Goal: Information Seeking & Learning: Check status

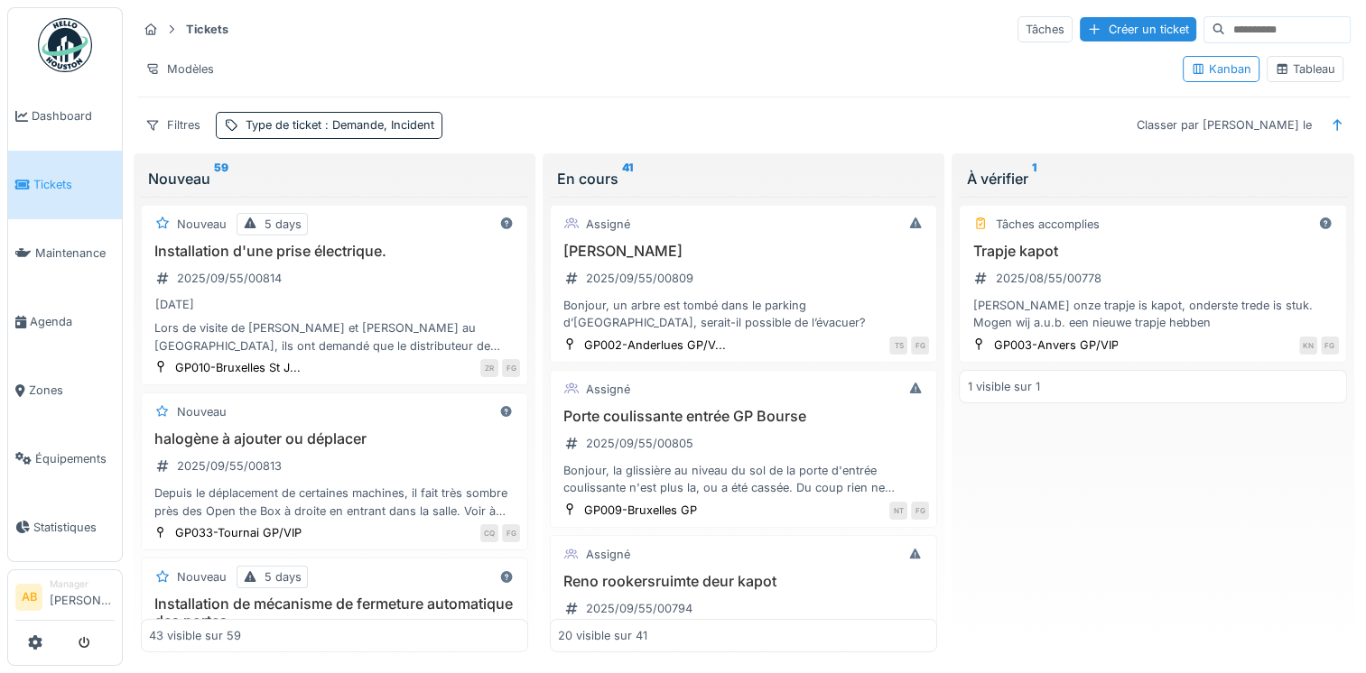
scroll to position [4193, 0]
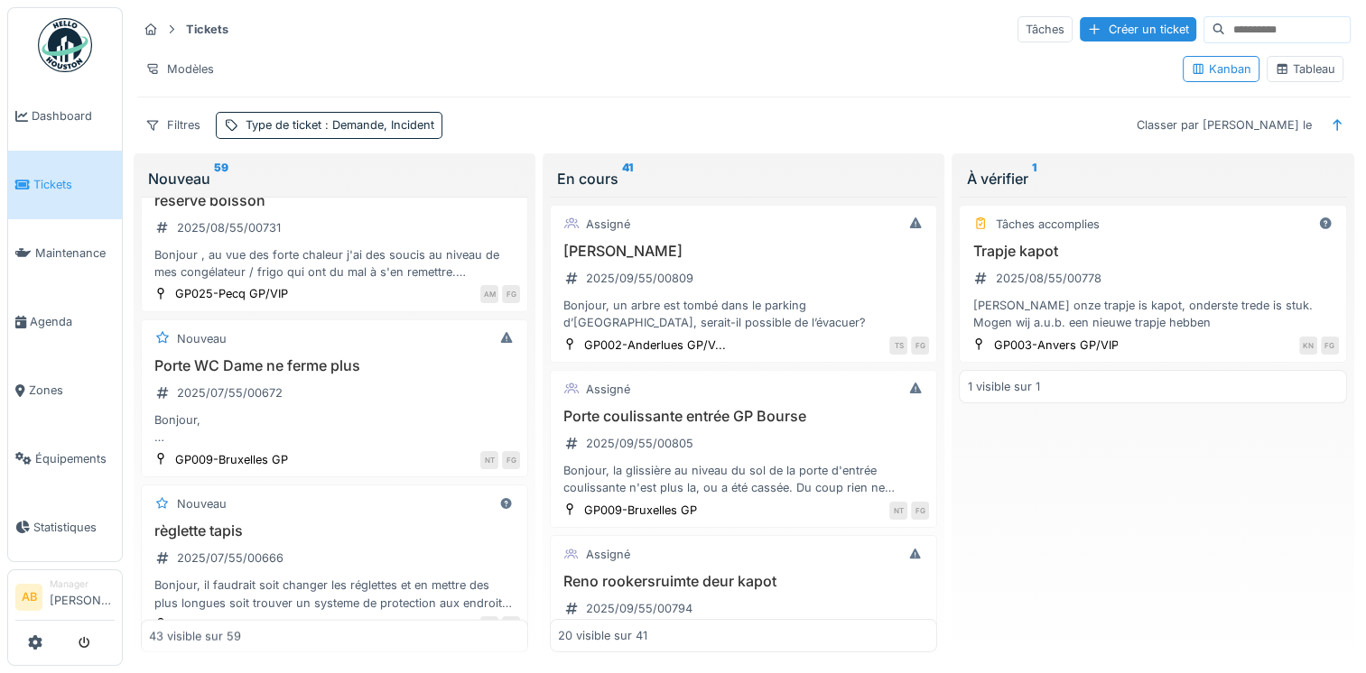
click at [68, 22] on img at bounding box center [65, 45] width 54 height 54
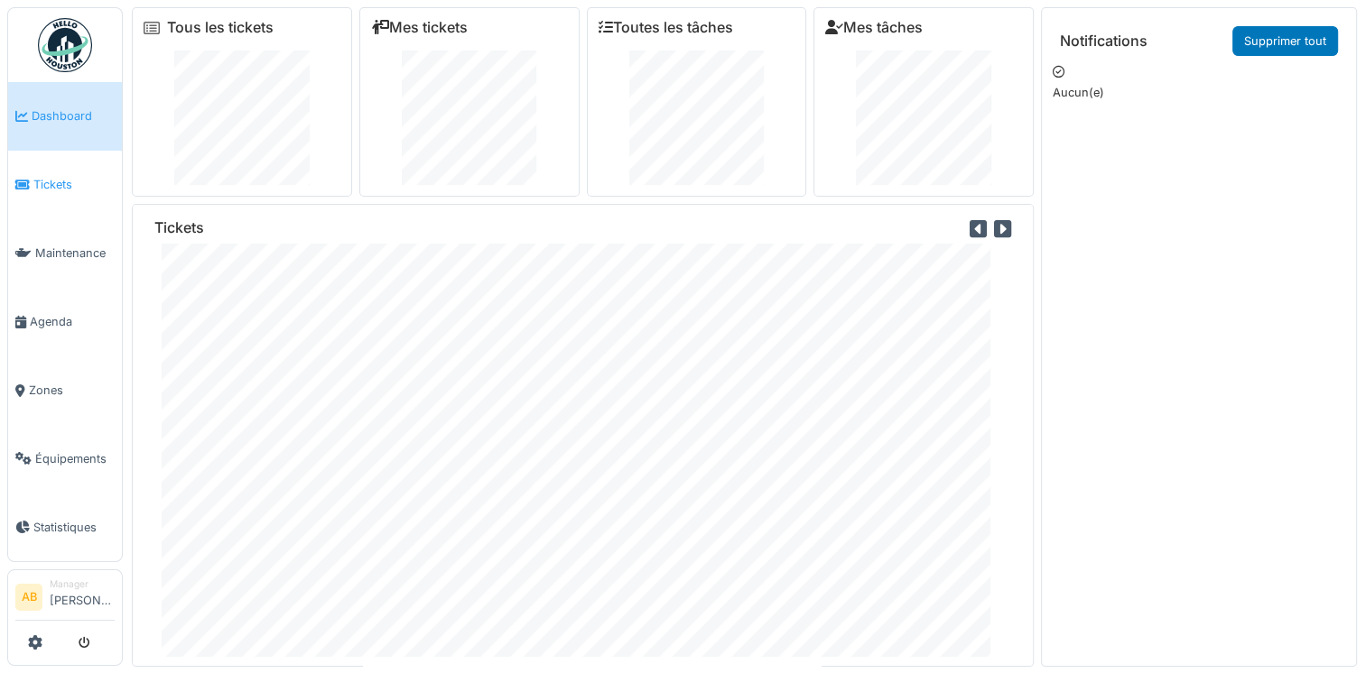
click at [66, 204] on link "Tickets" at bounding box center [65, 185] width 114 height 69
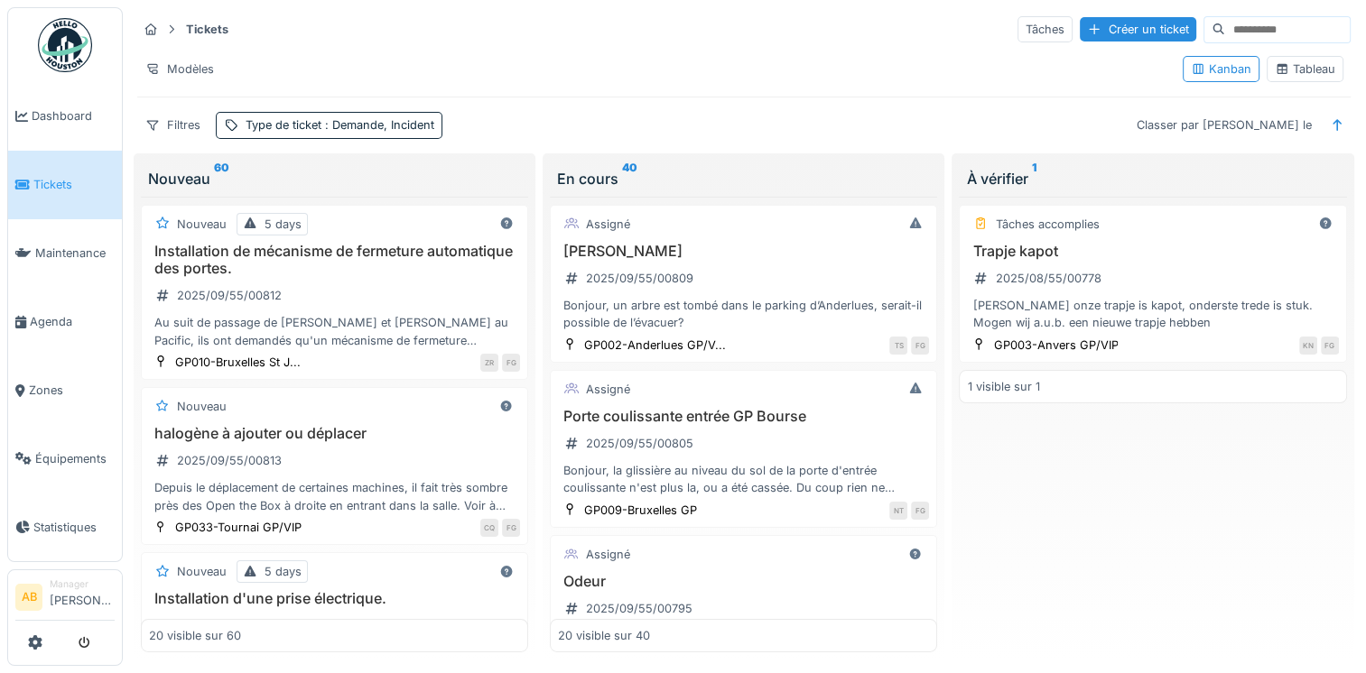
click at [72, 250] on span "Maintenance" at bounding box center [74, 253] width 79 height 17
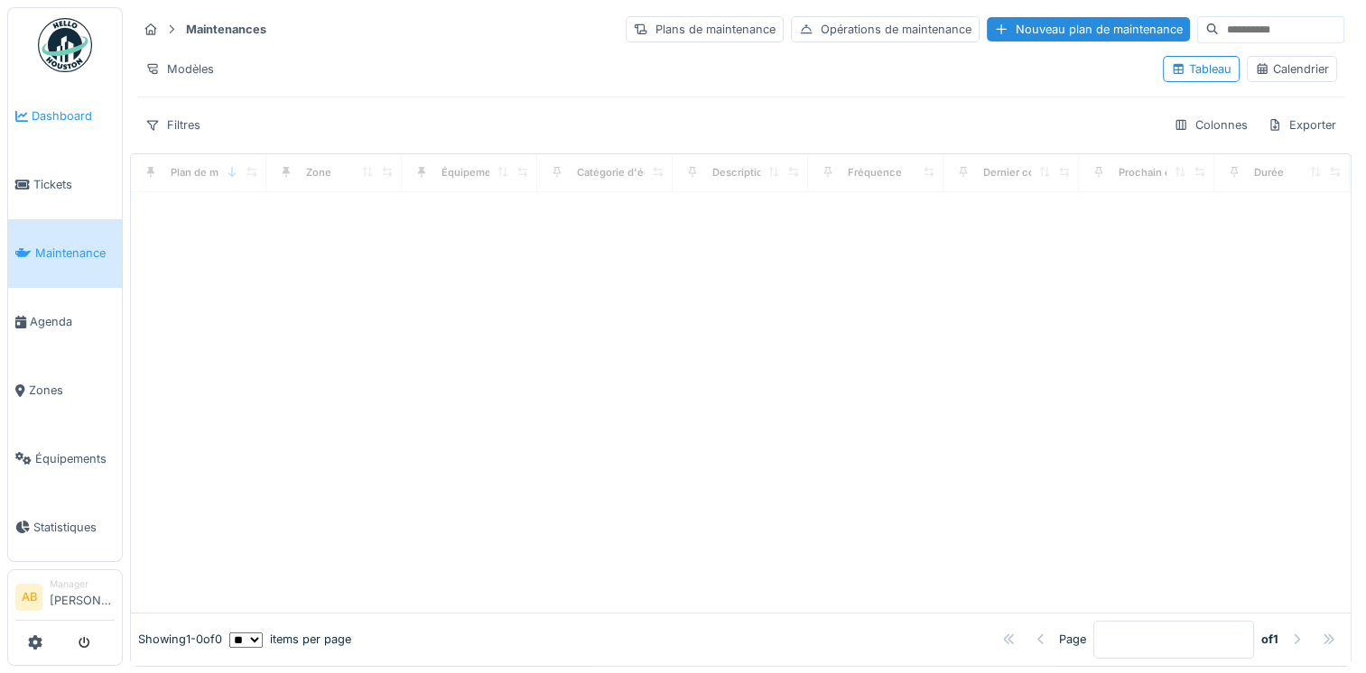
click at [54, 132] on link "Dashboard" at bounding box center [65, 116] width 114 height 69
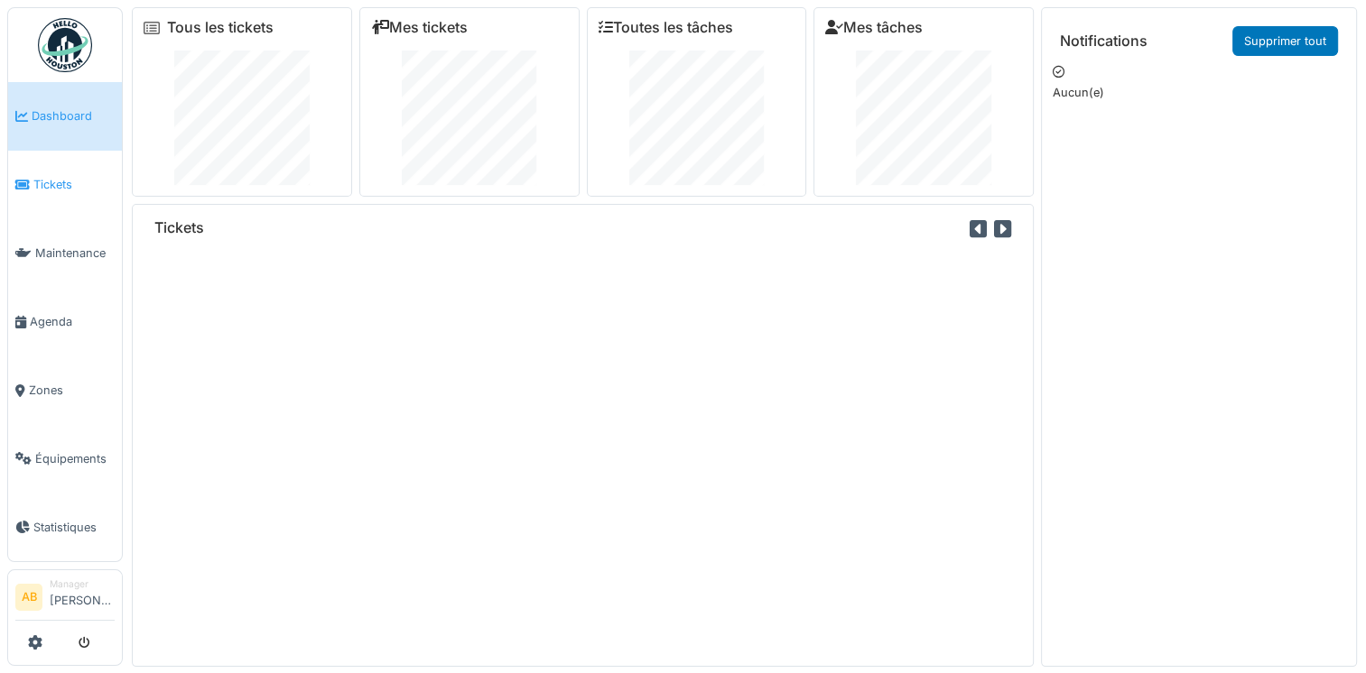
click at [64, 182] on span "Tickets" at bounding box center [73, 184] width 81 height 17
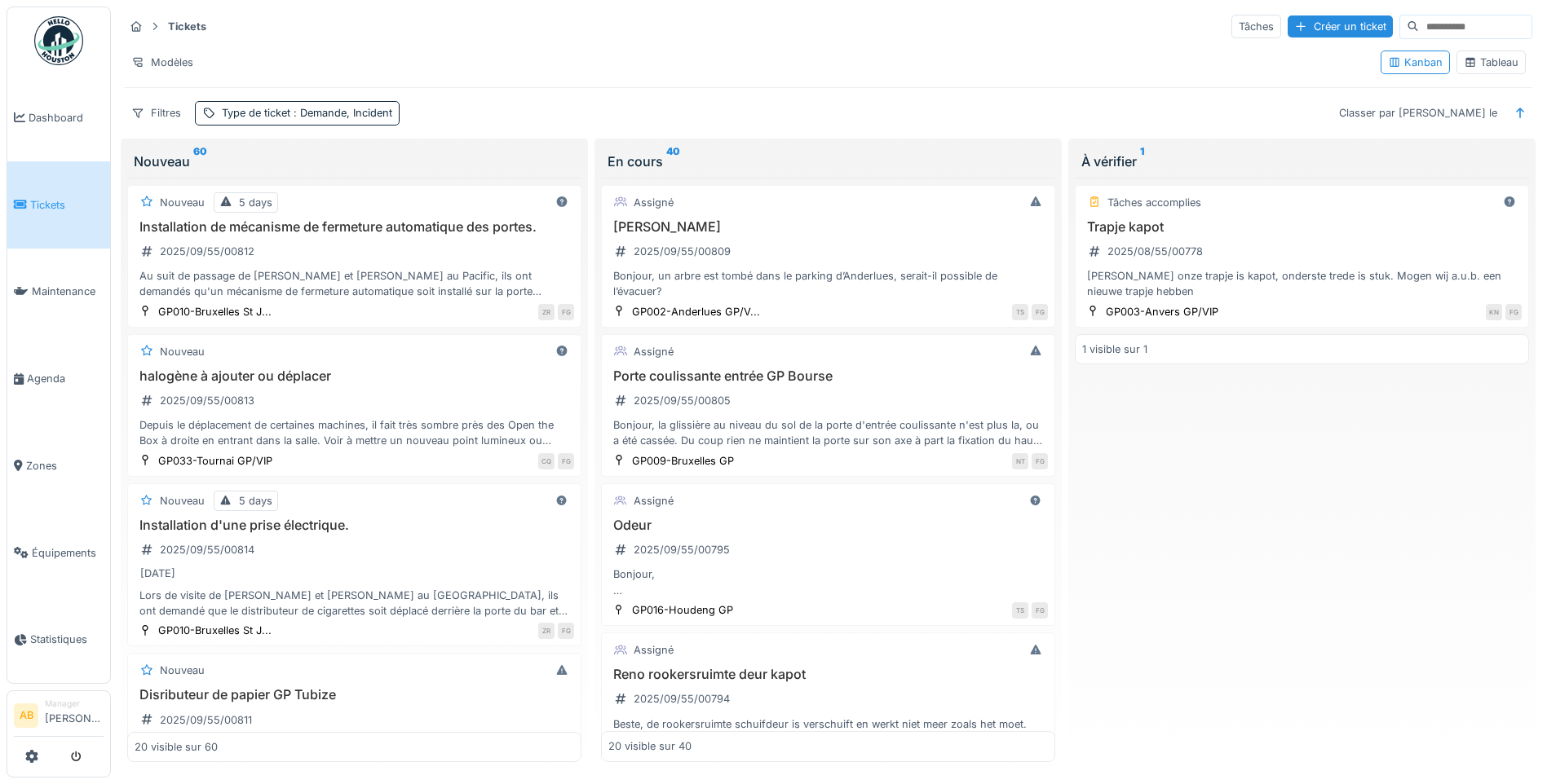
click at [54, 42] on img at bounding box center [59, 41] width 49 height 49
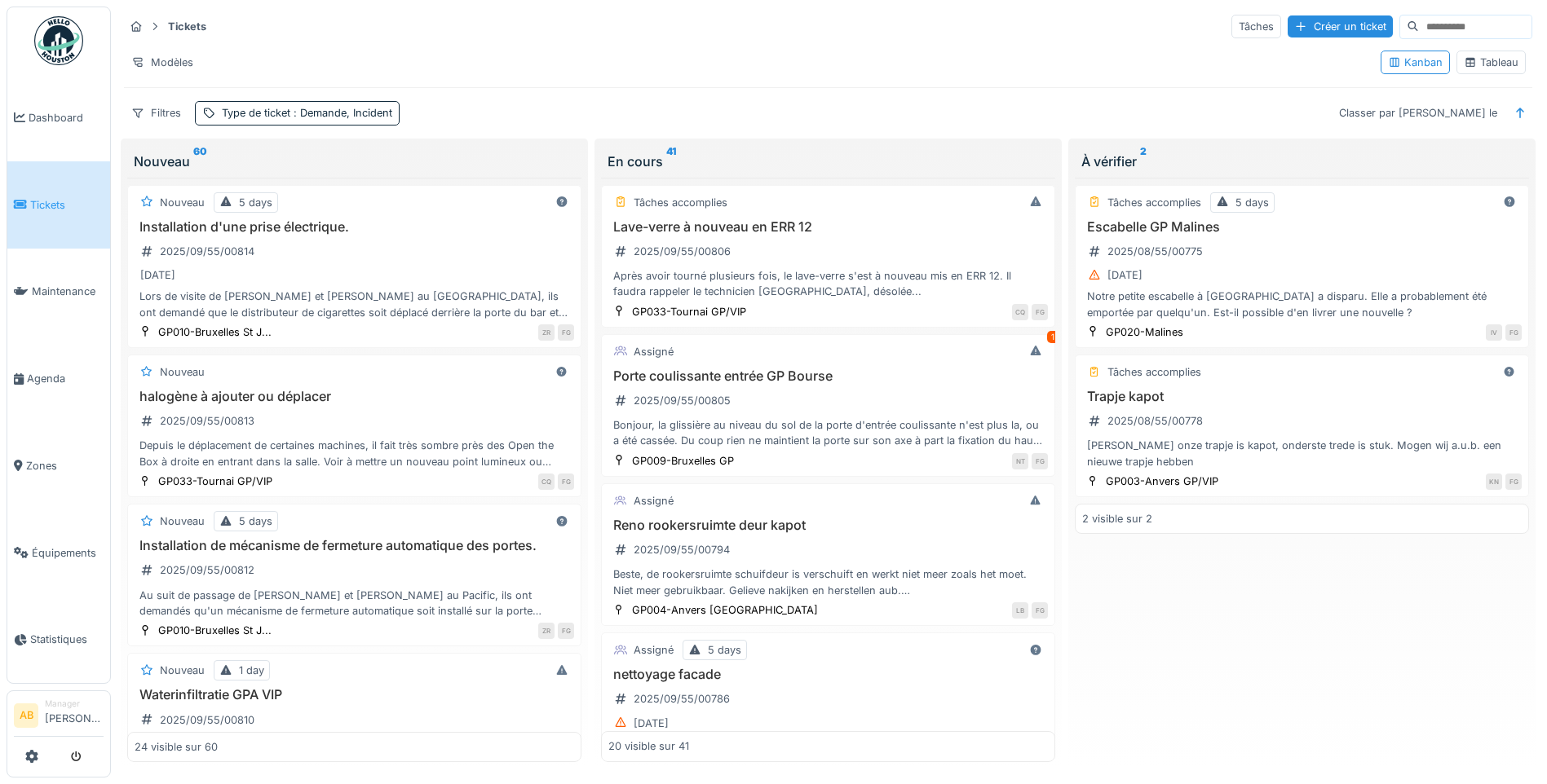
scroll to position [2581, 0]
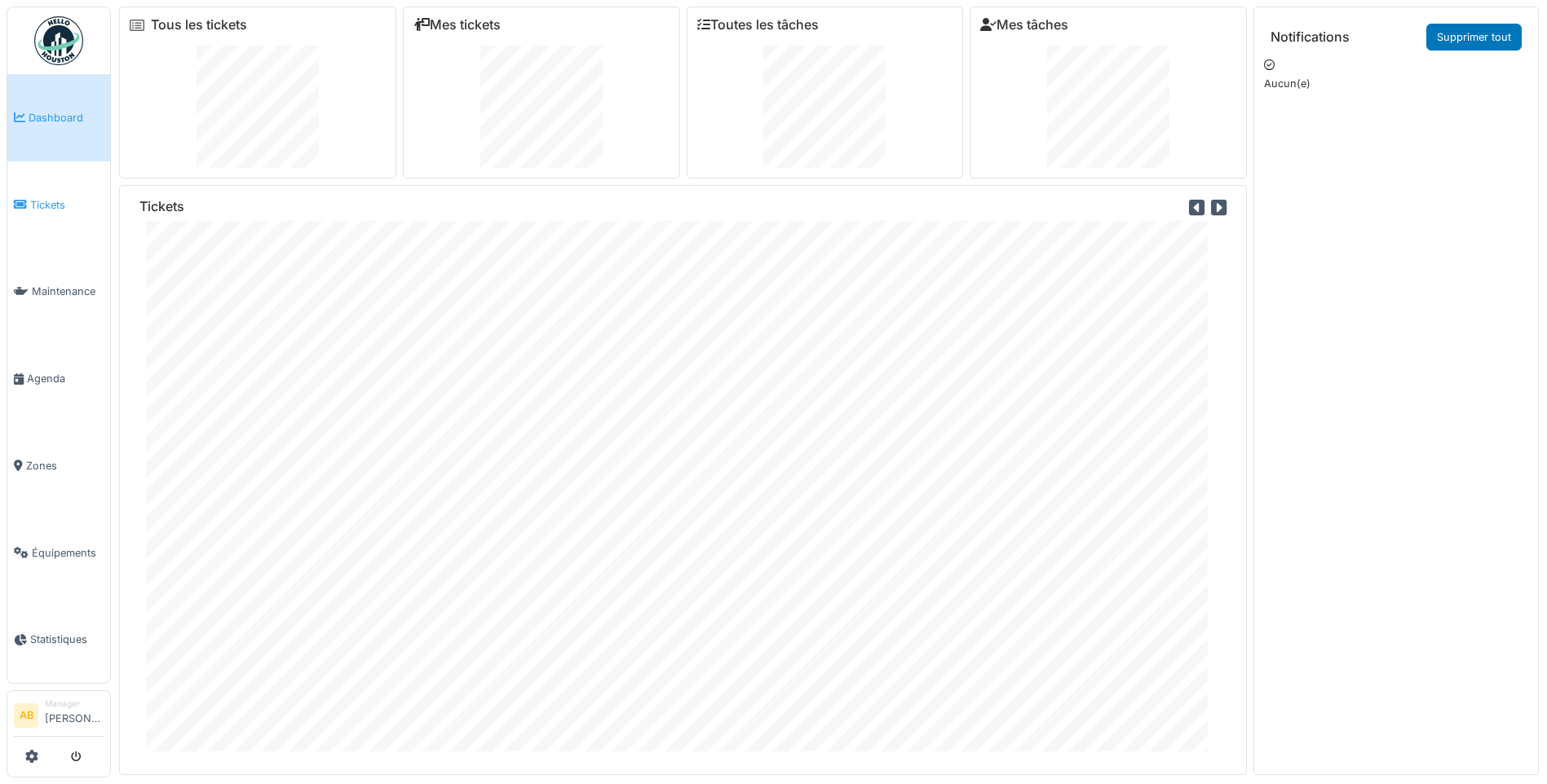
click at [48, 220] on link "Tickets" at bounding box center [59, 205] width 103 height 88
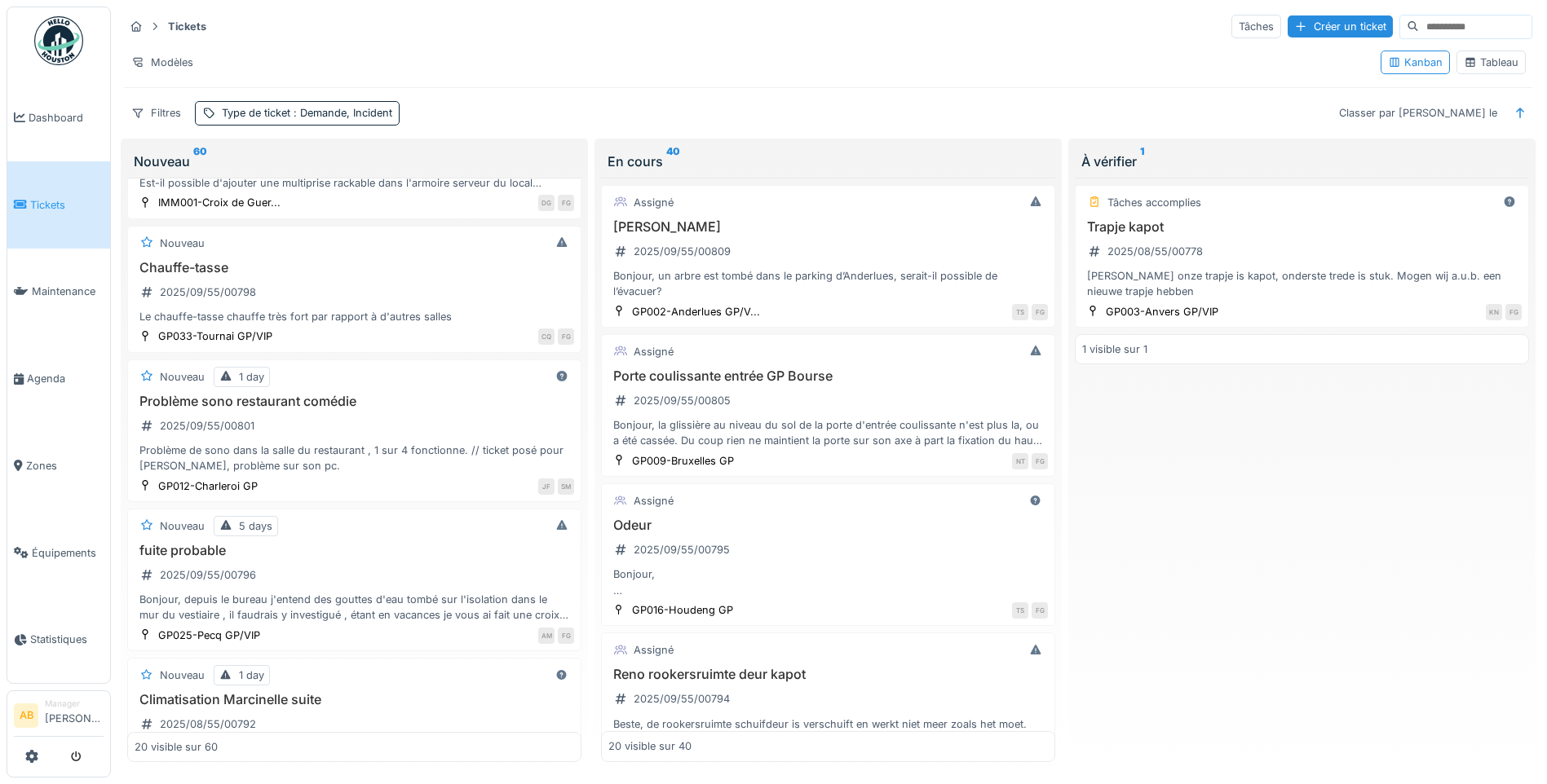
scroll to position [1059, 0]
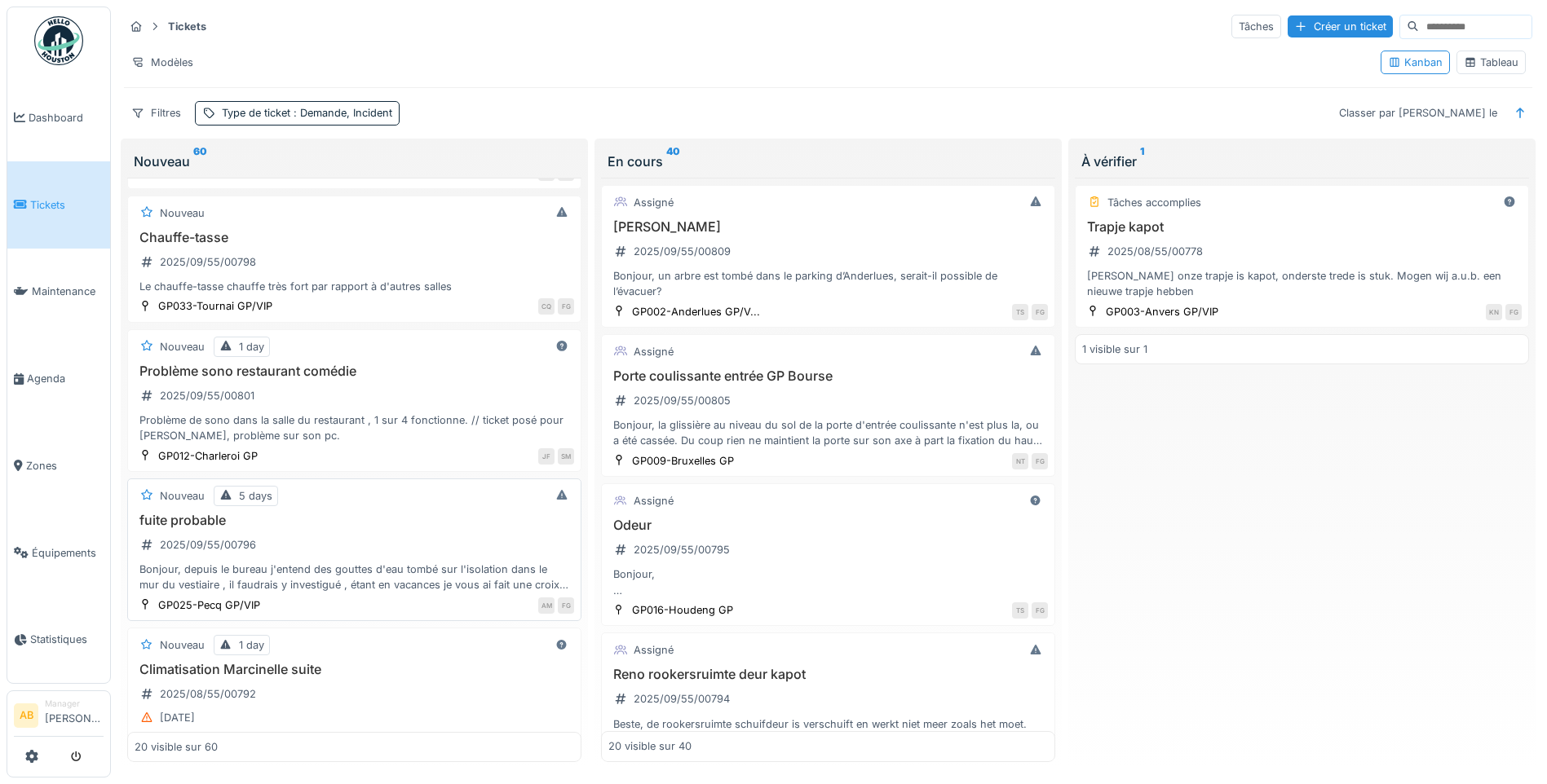
click at [390, 569] on div "Bonjour, depuis le bureau j'entend des gouttes d'eau tombé sur l'isolation dans…" at bounding box center [354, 577] width 440 height 31
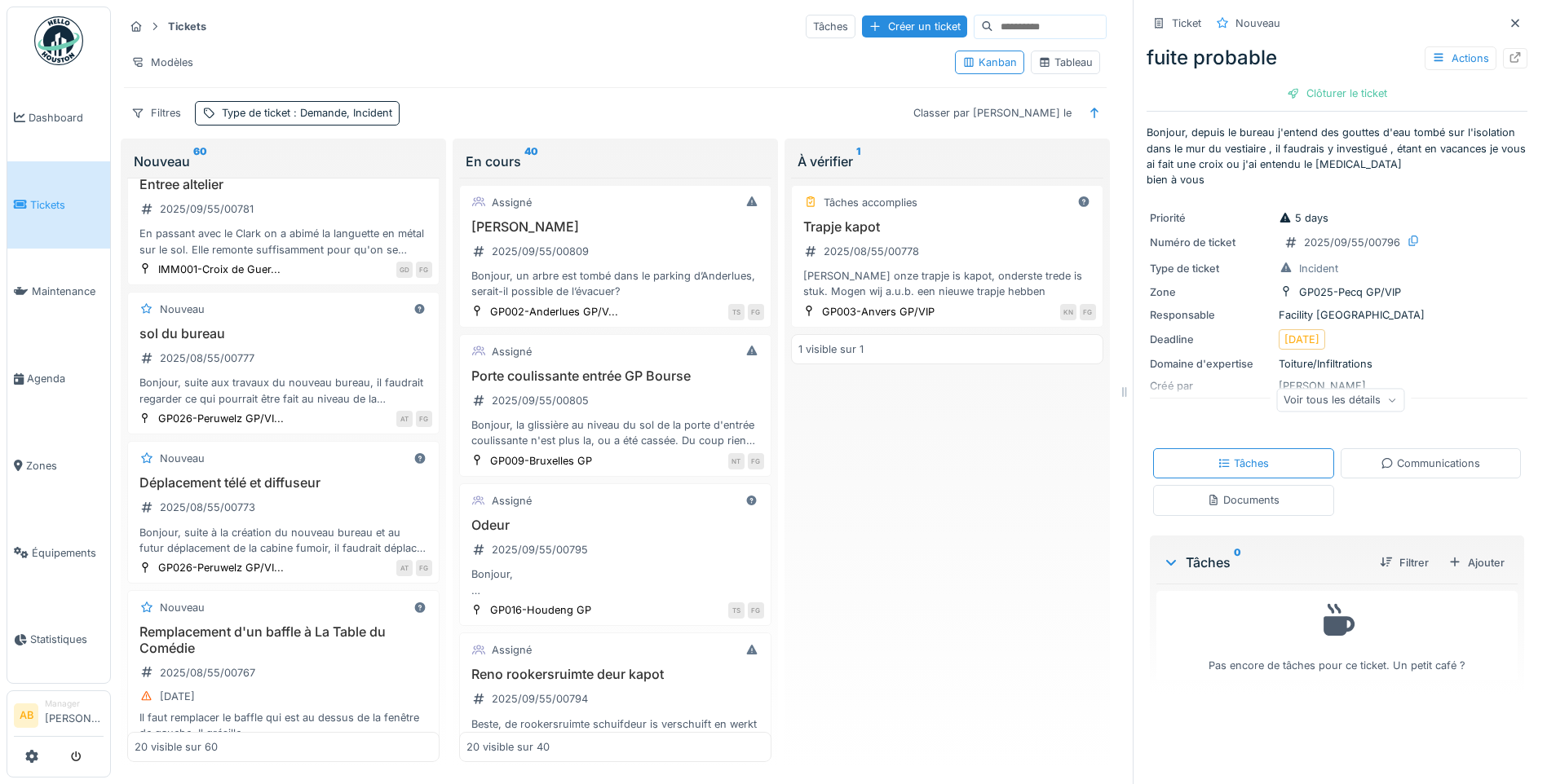
scroll to position [2529, 0]
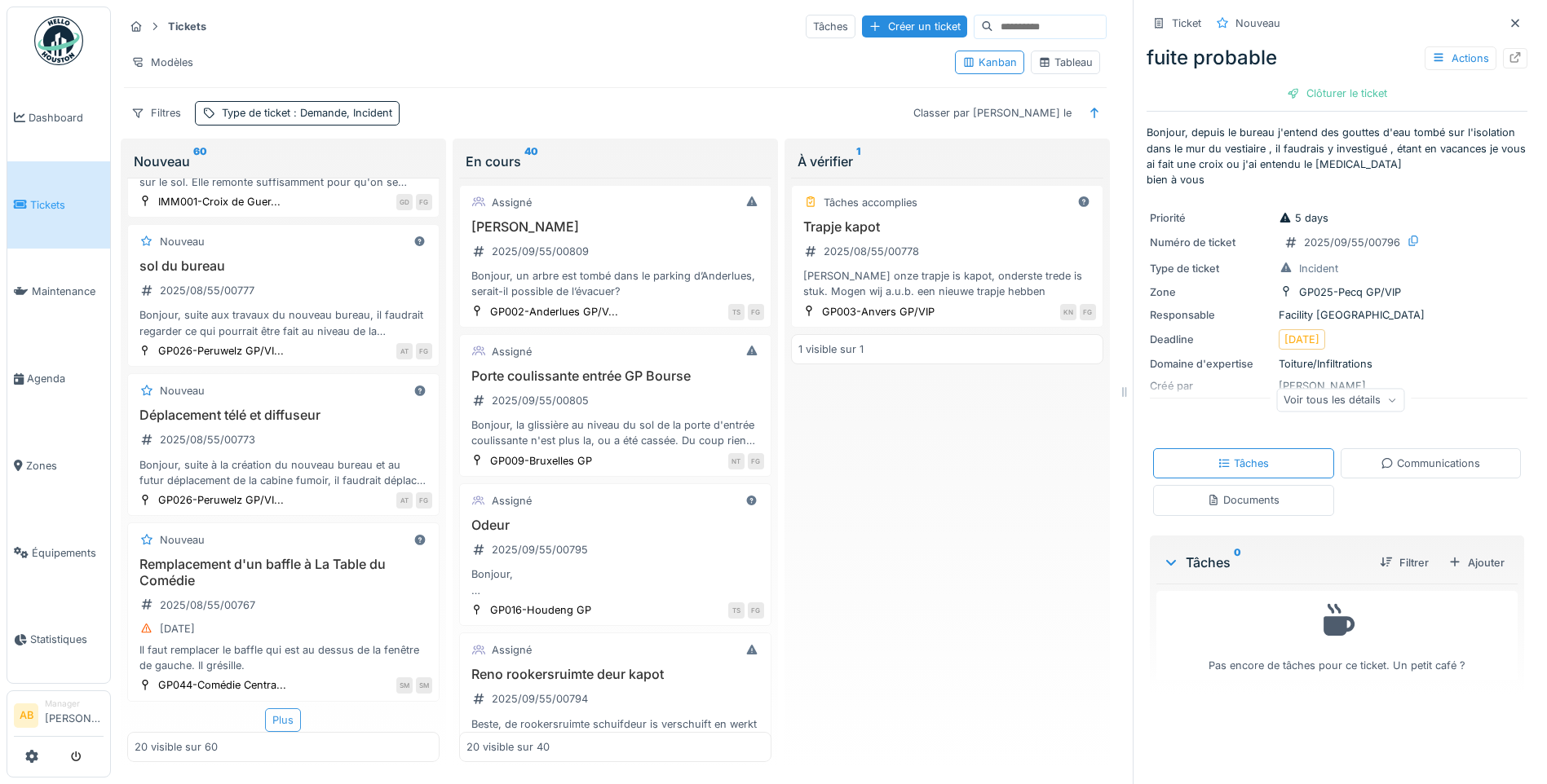
click at [289, 716] on div "Plus" at bounding box center [283, 720] width 36 height 23
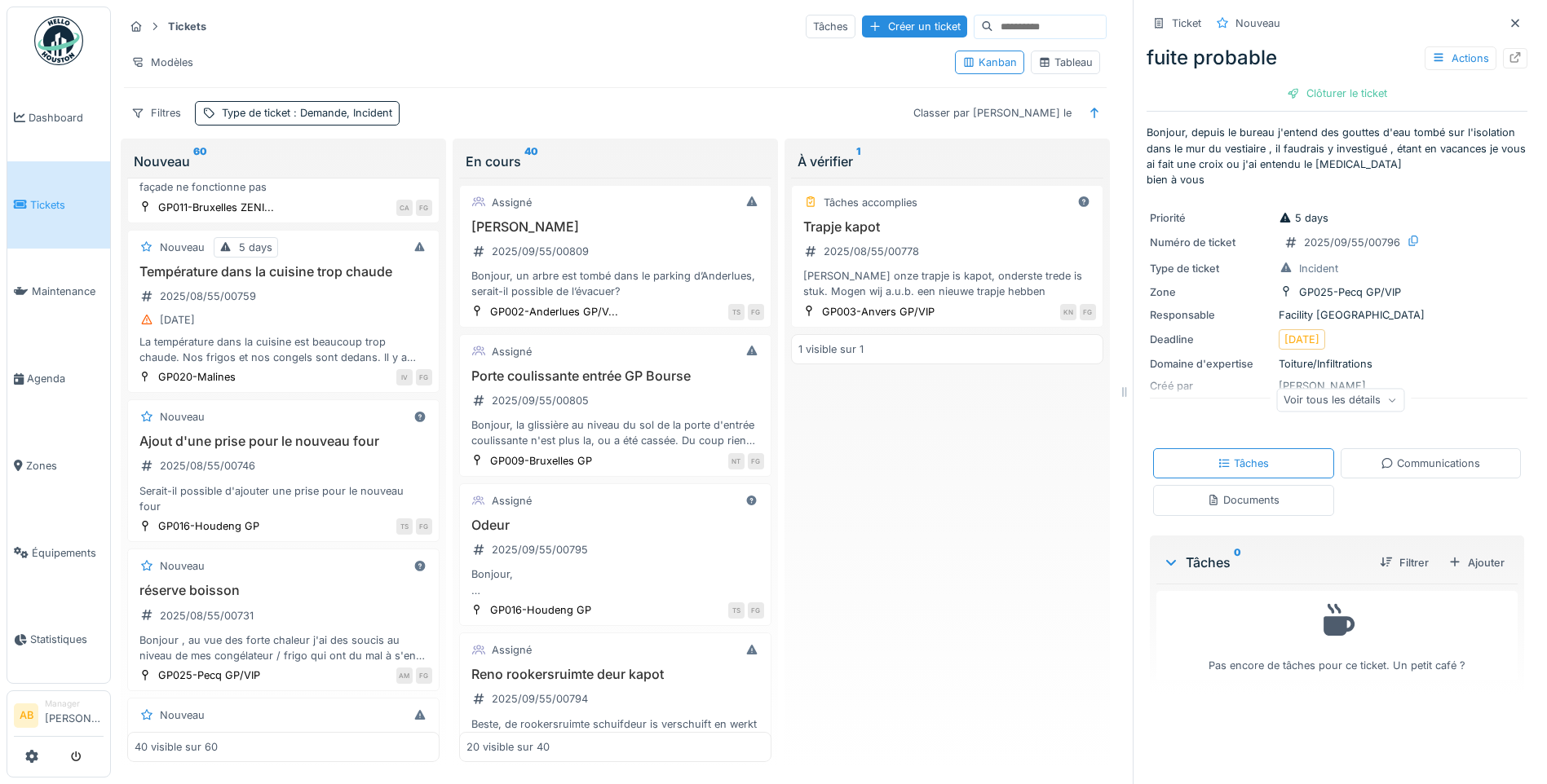
scroll to position [3181, 0]
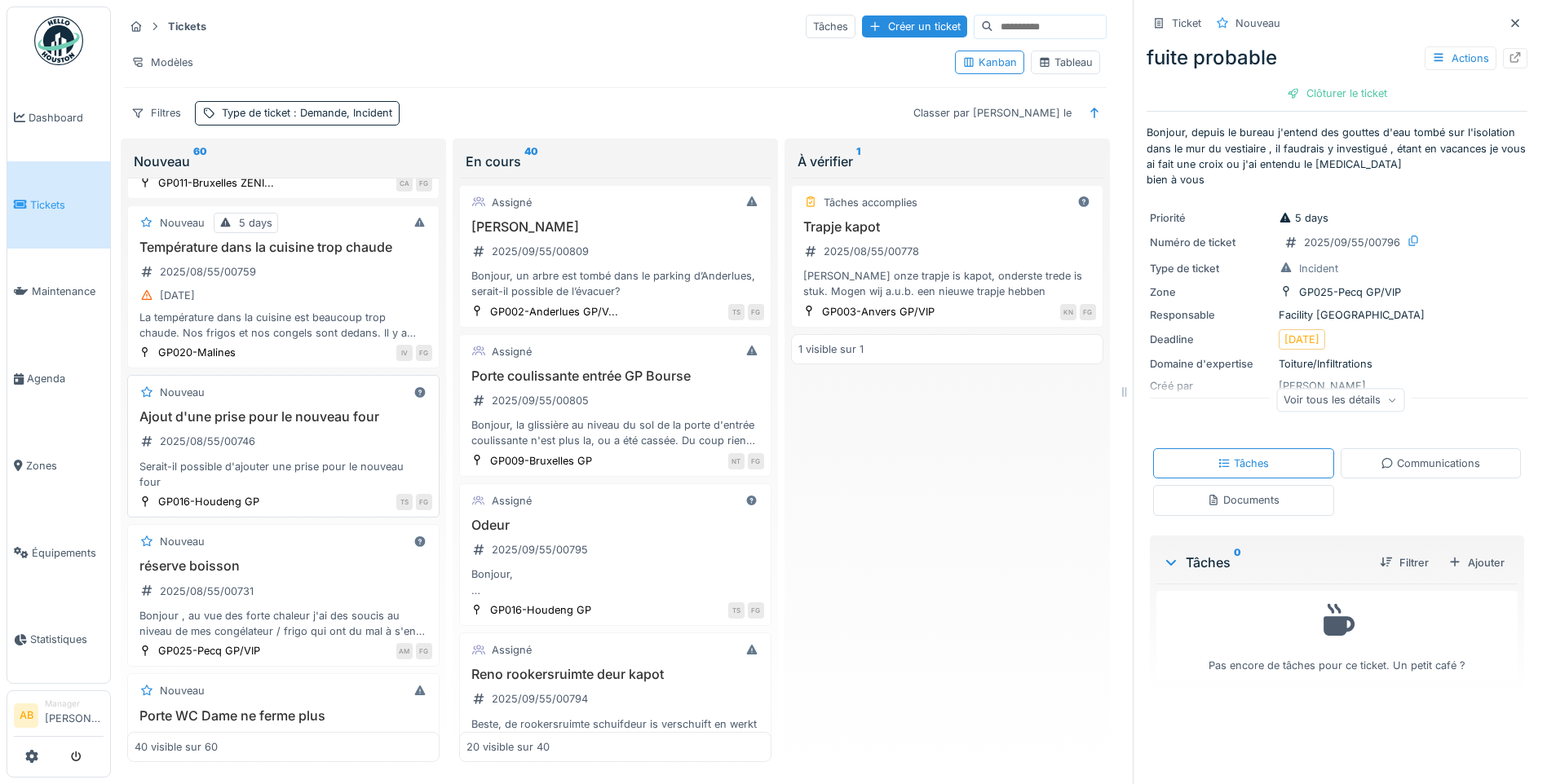
click at [316, 453] on div "Ajout d'une prise pour le nouveau four 2025/08/55/00746 Serait-il possible d'aj…" at bounding box center [283, 449] width 297 height 80
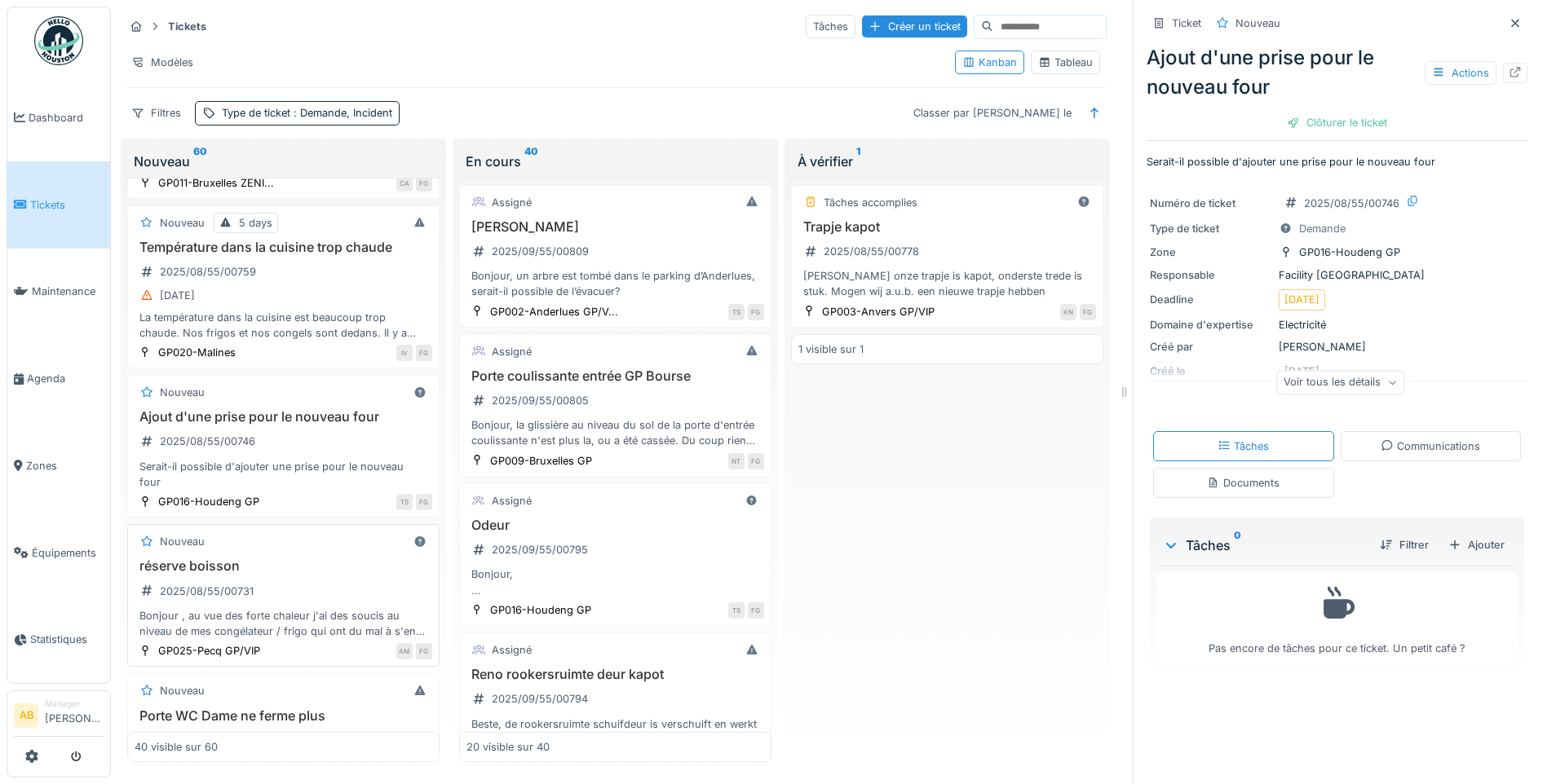
click at [285, 602] on div "réserve boisson 2025/08/55/00731 Bonjour , au vue des forte chaleur j'ai des so…" at bounding box center [283, 598] width 297 height 80
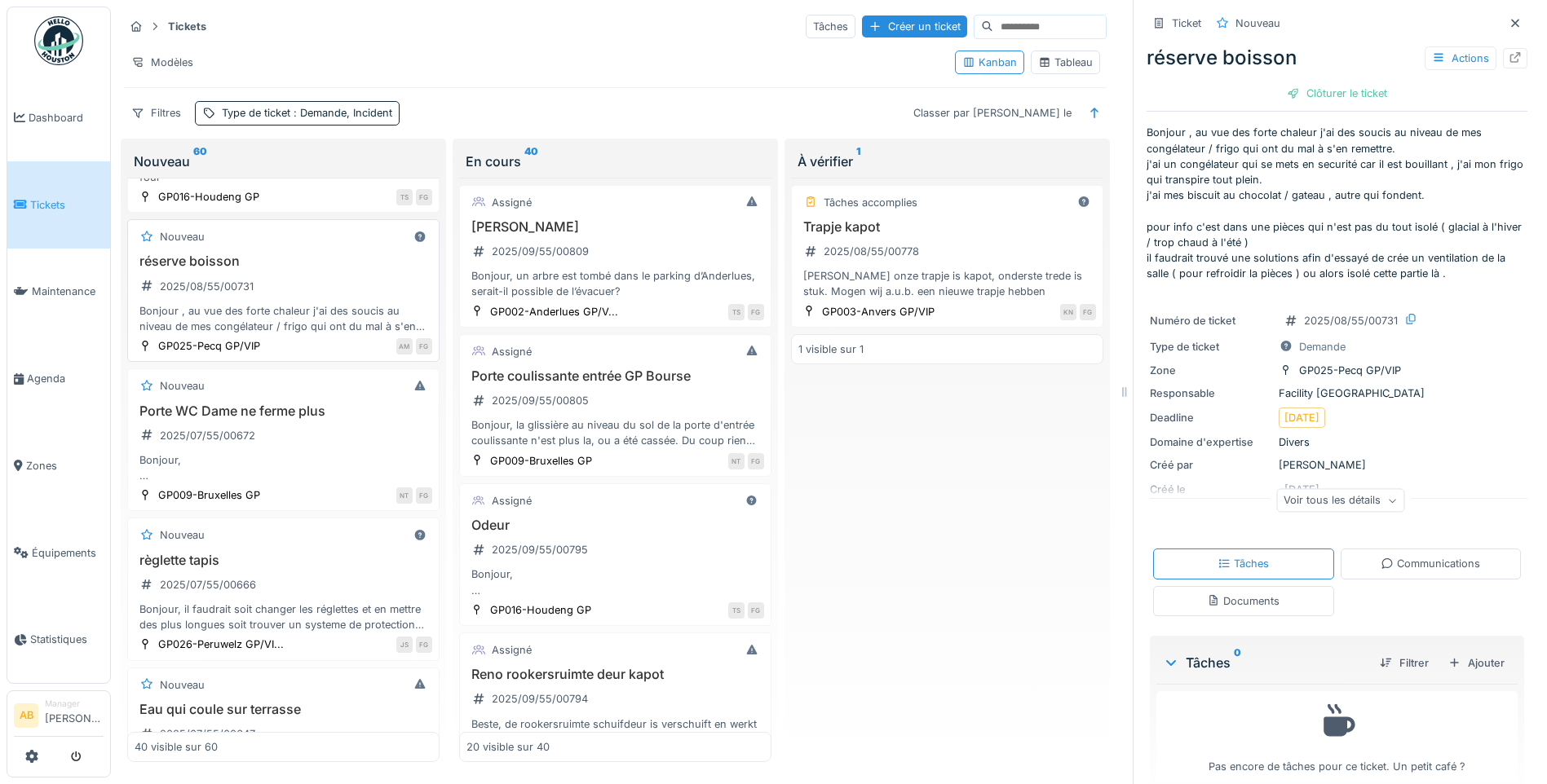
scroll to position [3507, 0]
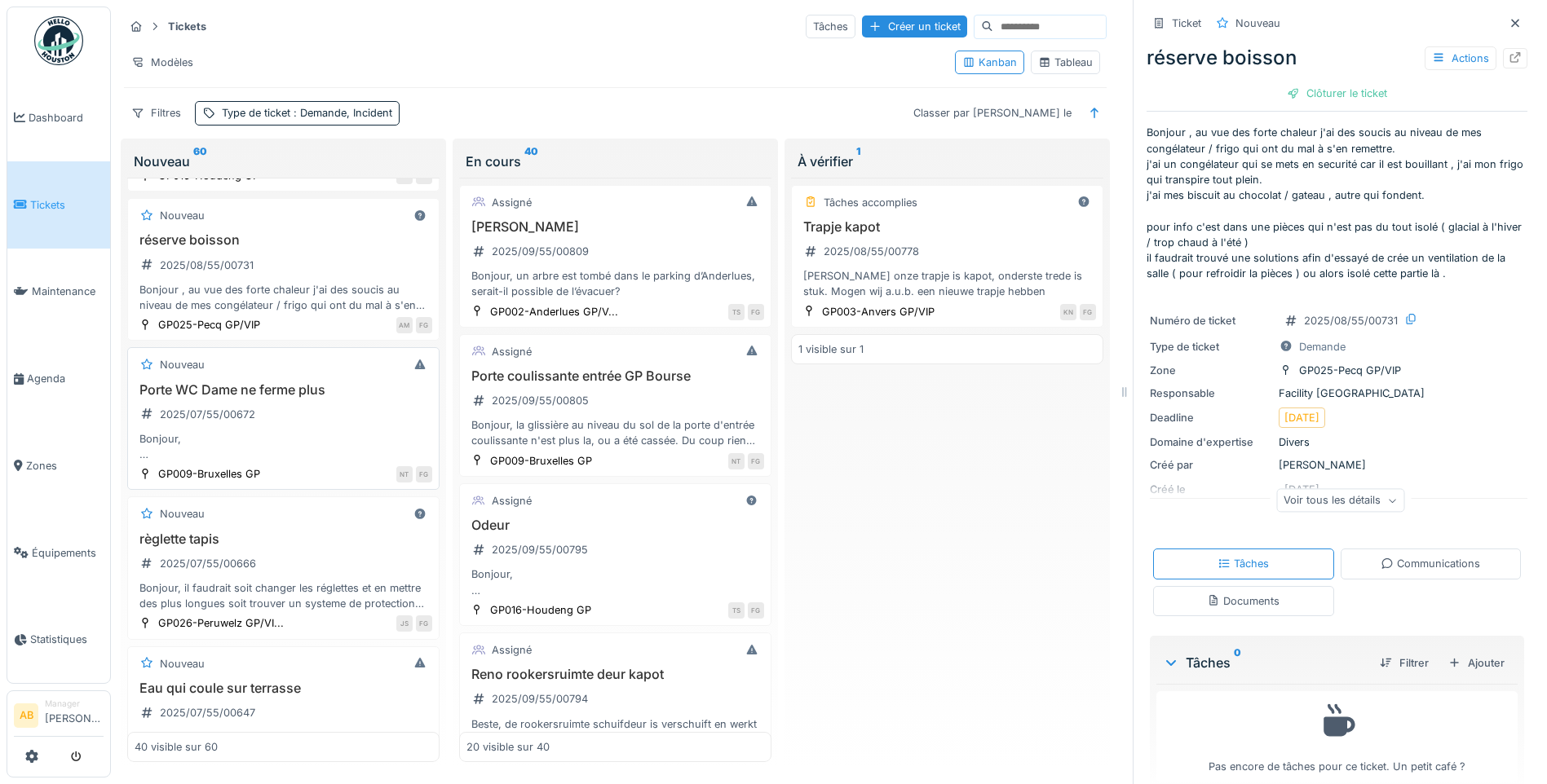
click at [267, 398] on div "Porte WC Dame ne ferme plus 2025/07/55/00672 Bonjour, Suite aux dégats des eaux…" at bounding box center [283, 422] width 297 height 80
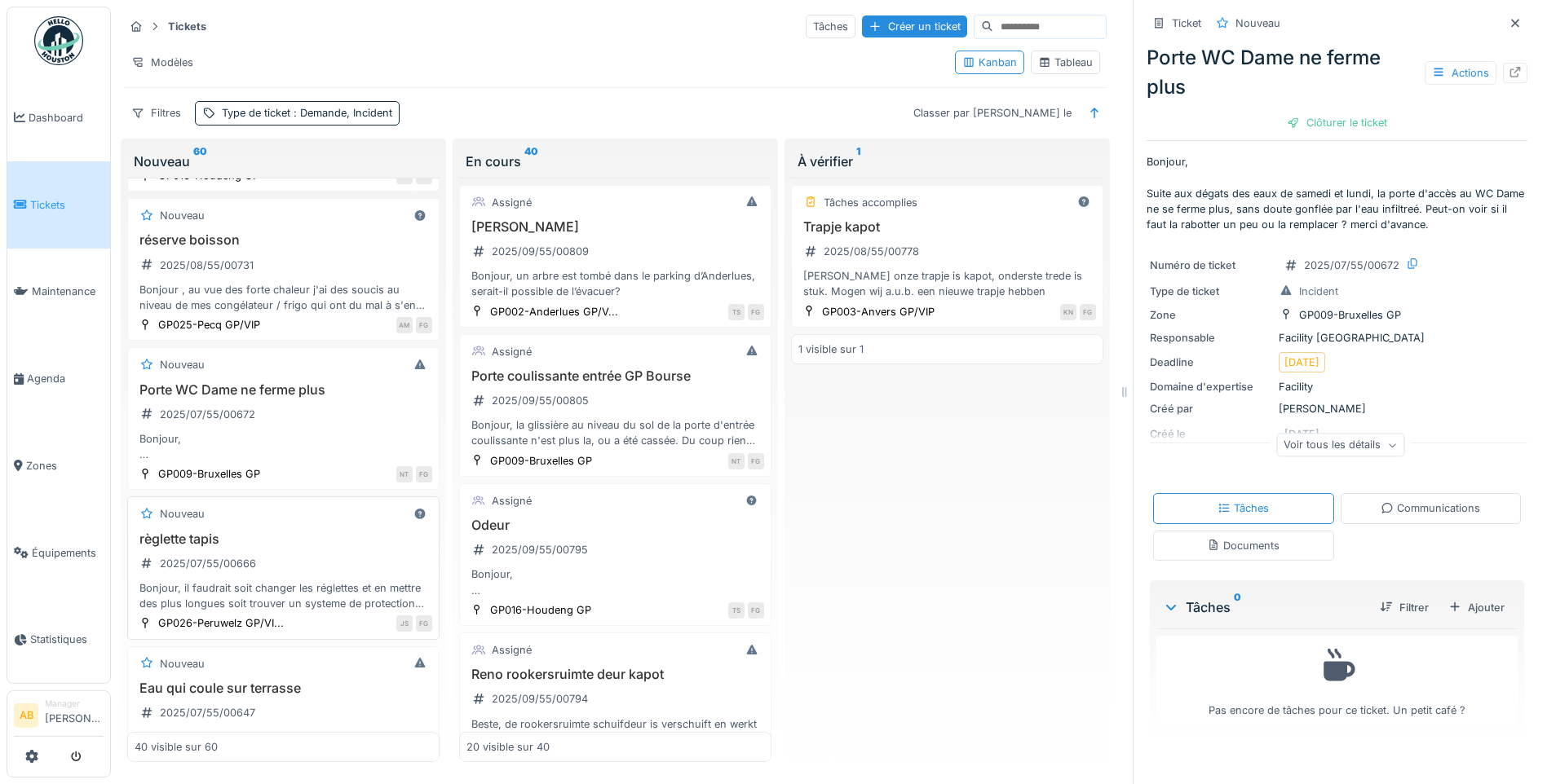
click at [294, 551] on div "règlette tapis 2025/07/55/00666 Bonjour, il faudrait soit changer les réglettes…" at bounding box center [283, 572] width 297 height 80
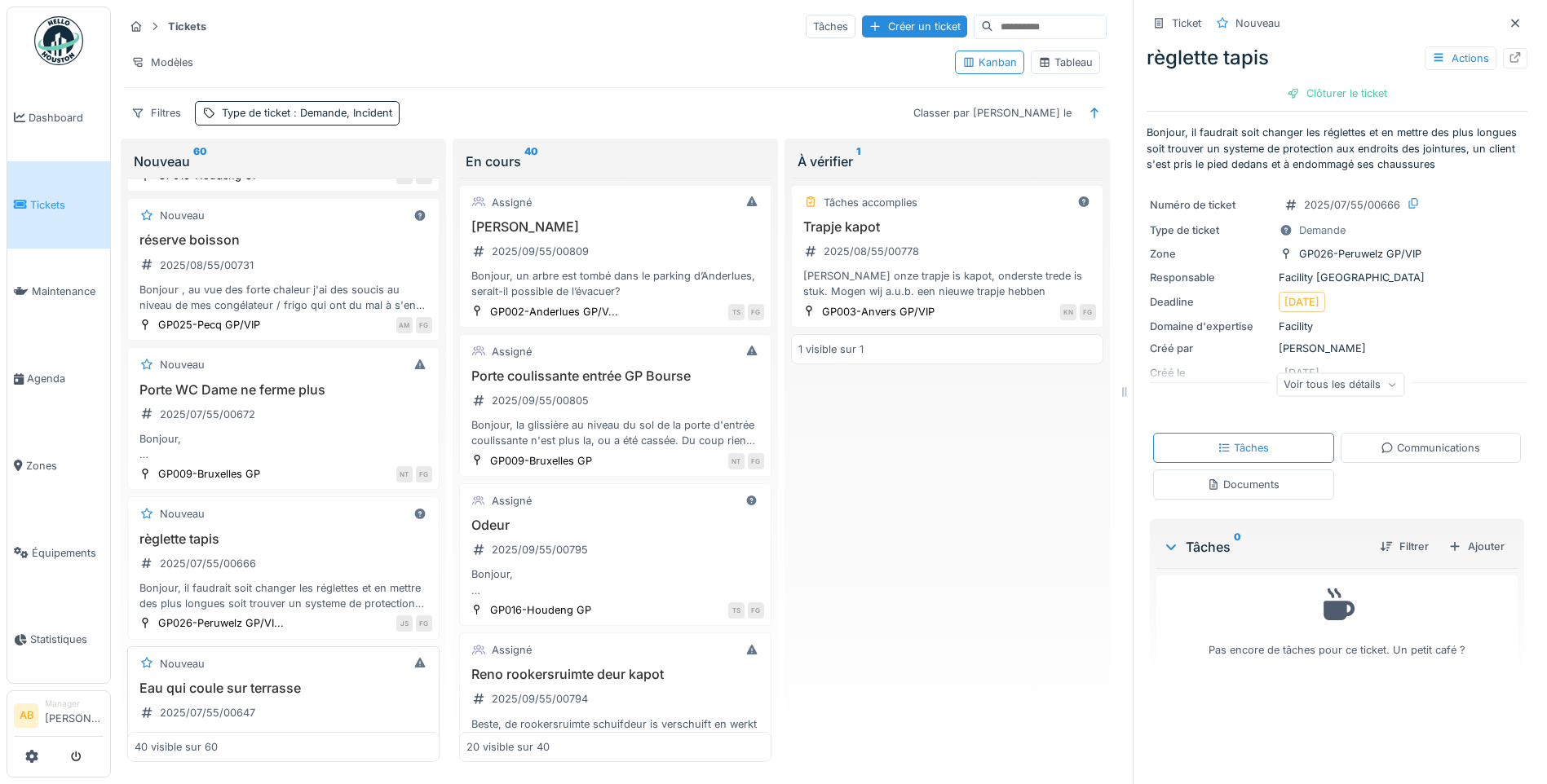
click at [284, 690] on h3 "Eau qui coule sur terrasse" at bounding box center [283, 688] width 297 height 15
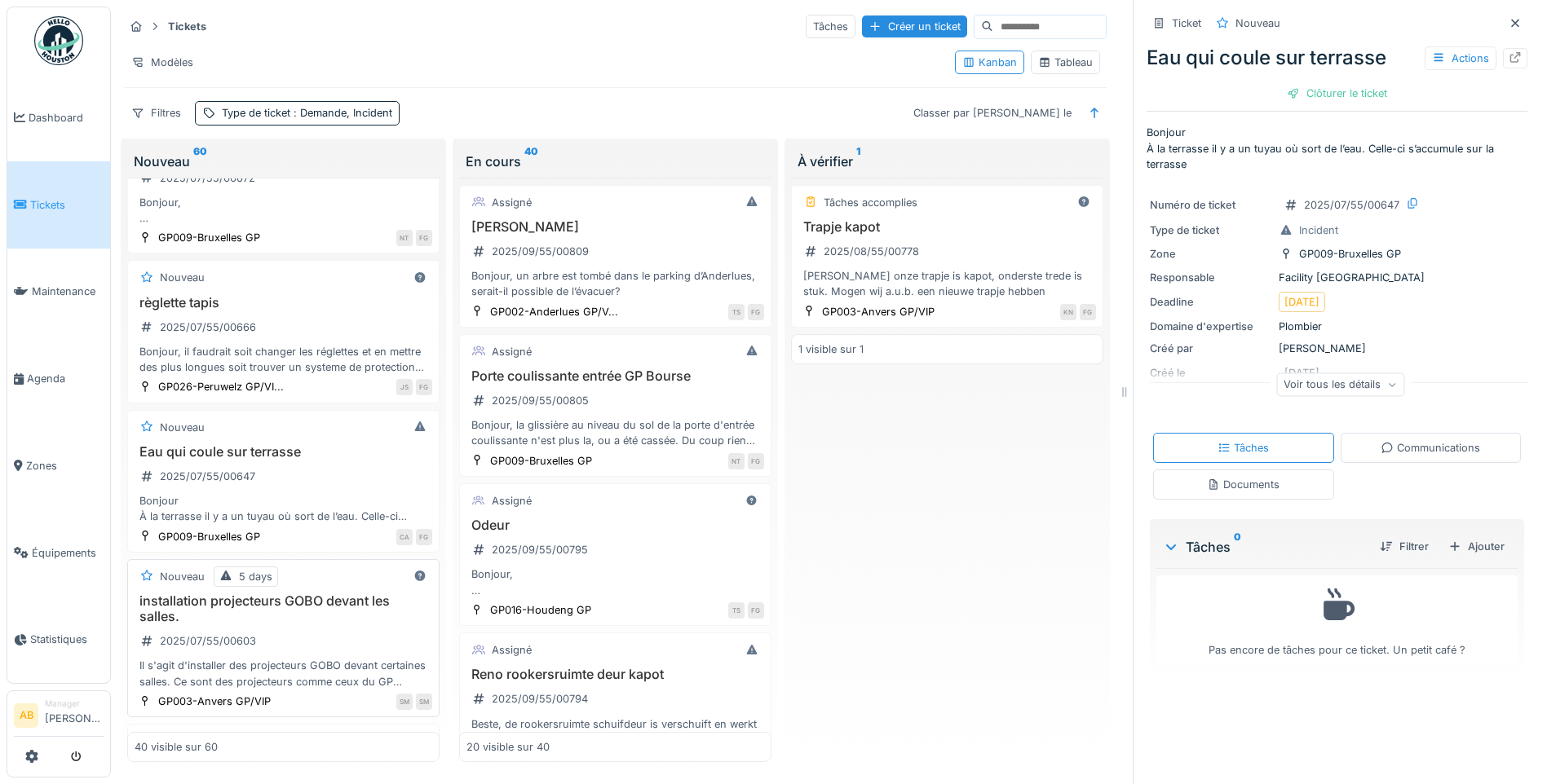
scroll to position [3752, 0]
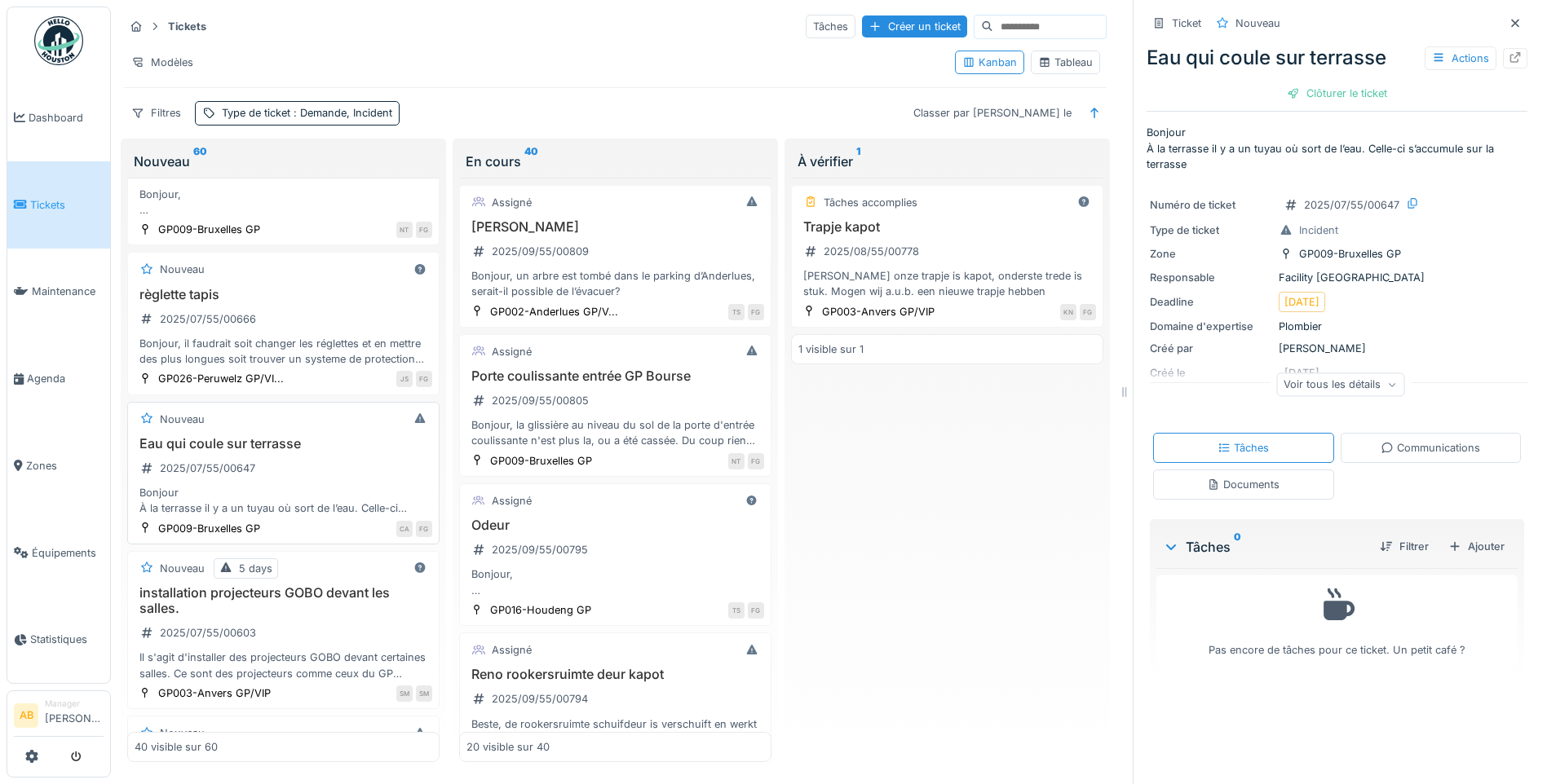
click at [290, 463] on div "Eau qui coule sur terrasse 2025/07/55/00647 Bonjour À la terrasse il y a un tuy…" at bounding box center [283, 476] width 297 height 80
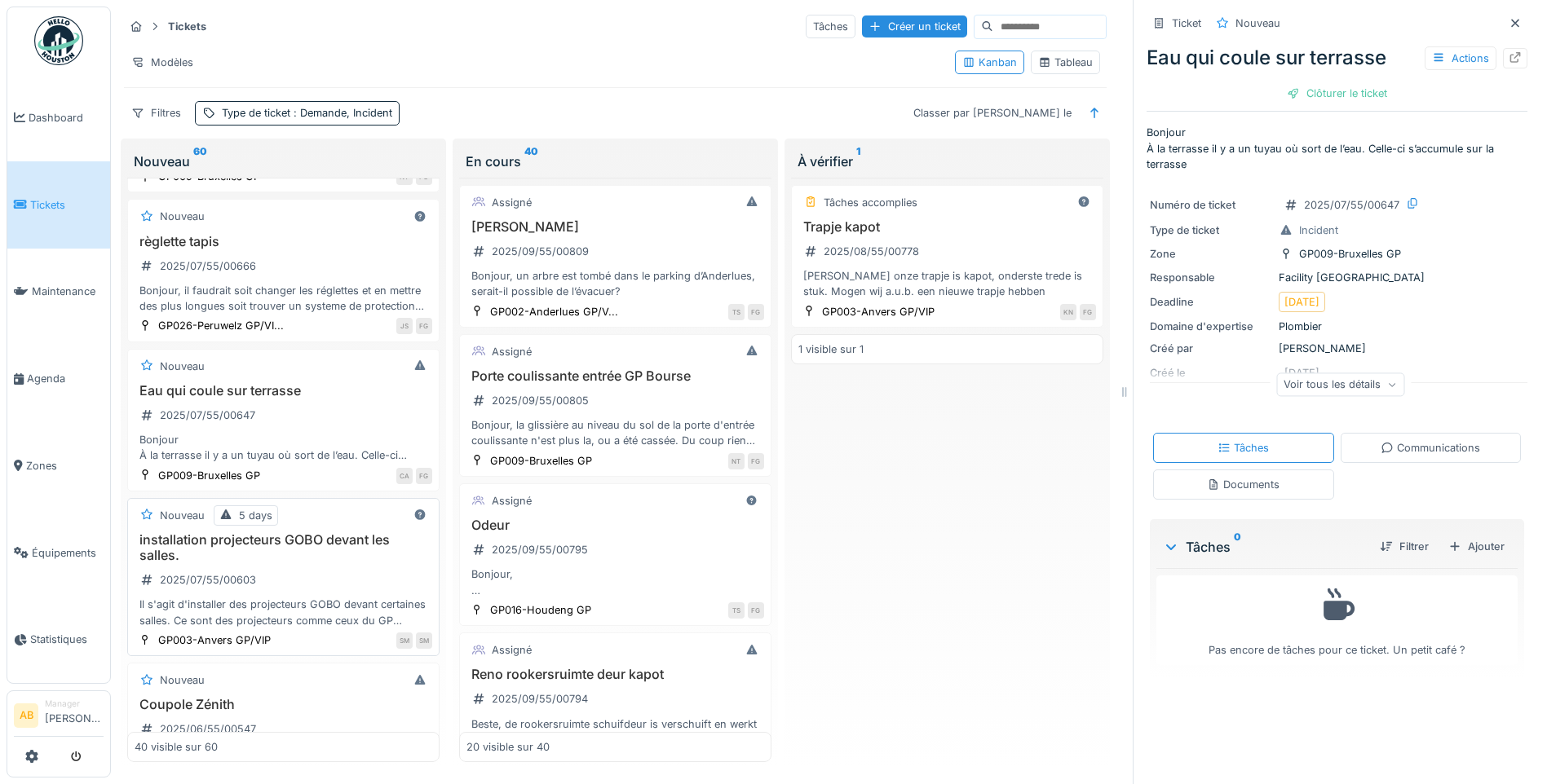
scroll to position [3833, 0]
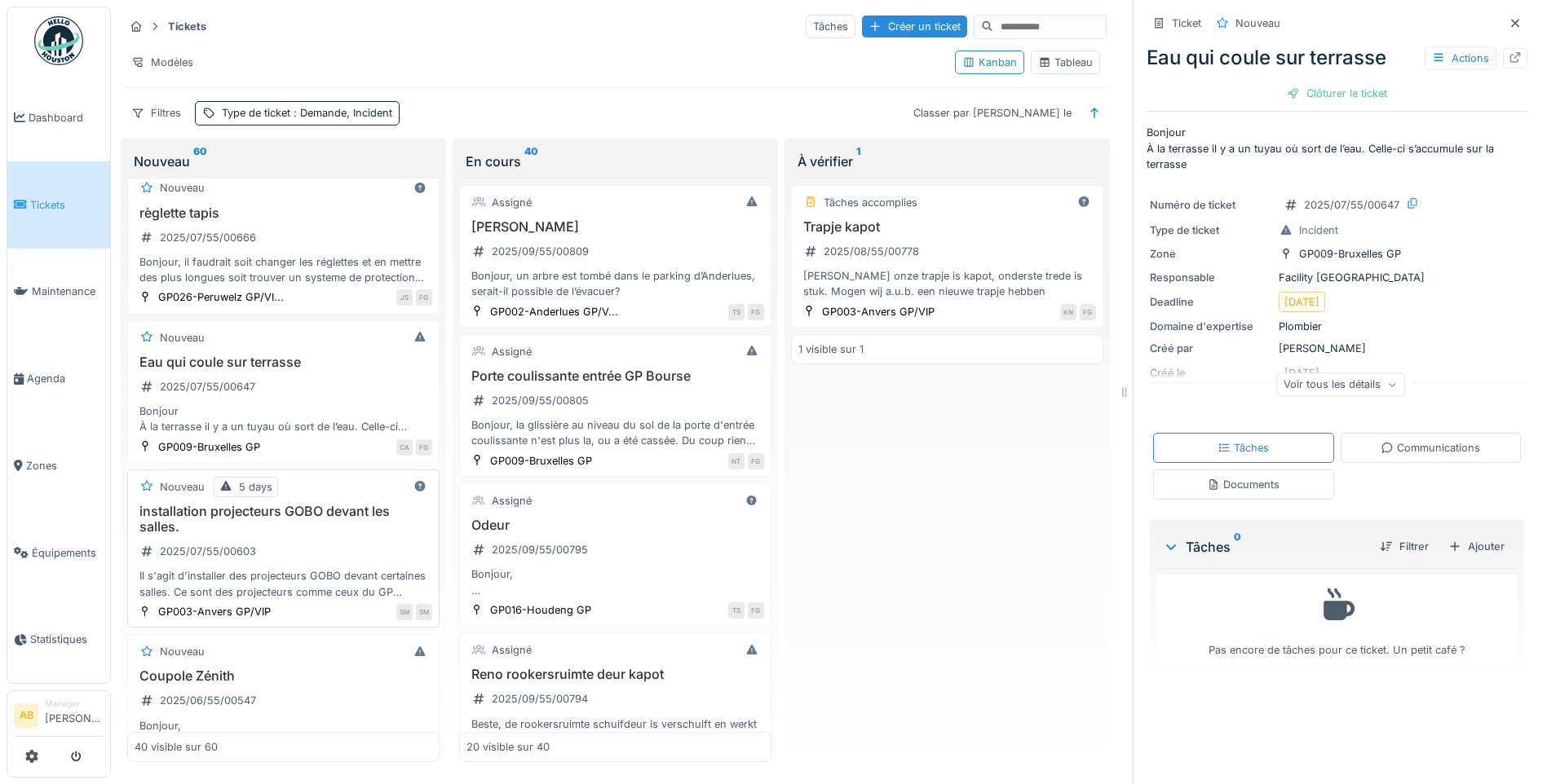
click at [314, 532] on h3 "installation projecteurs GOBO devant les salles." at bounding box center [283, 519] width 297 height 31
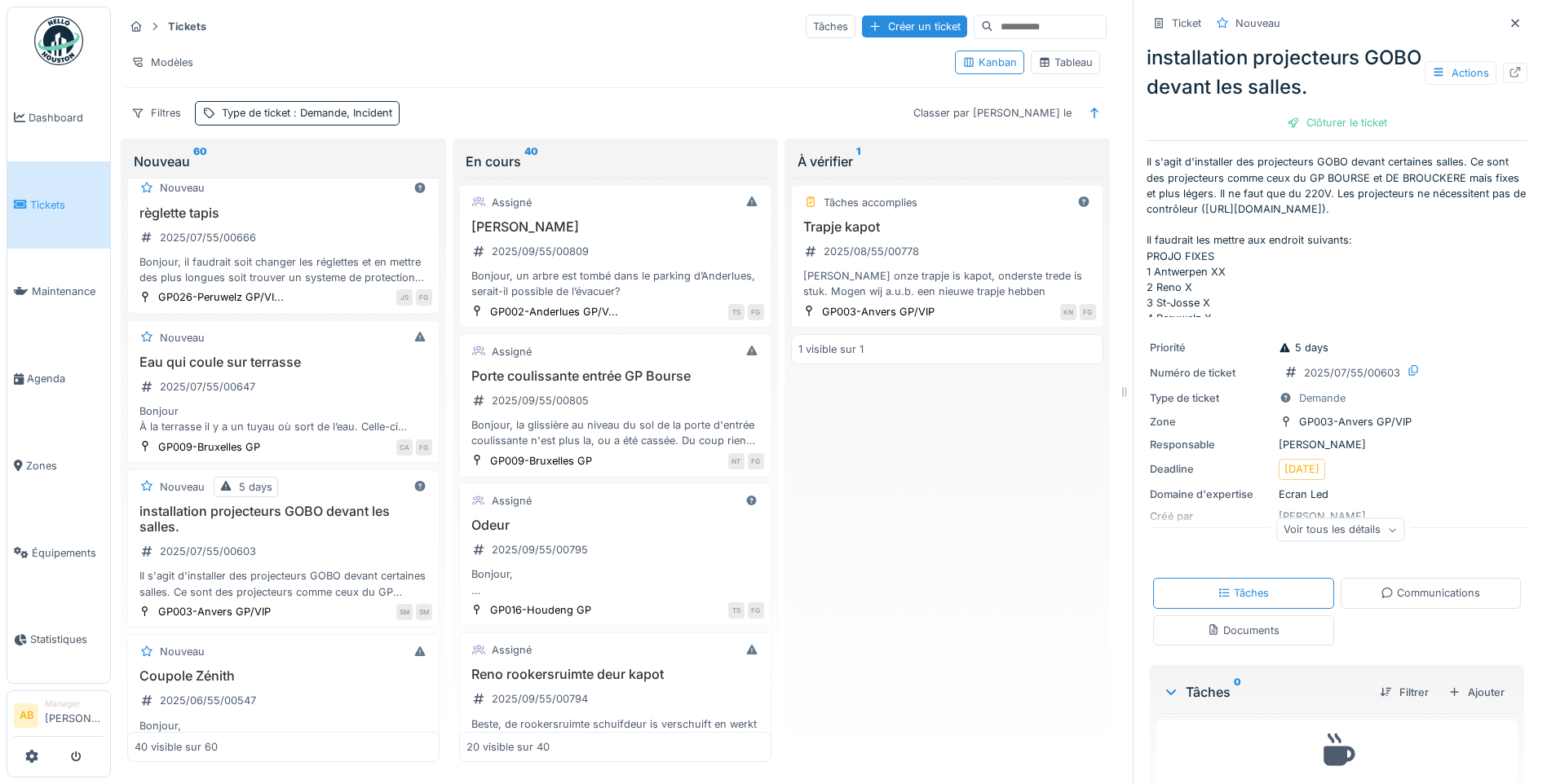
click at [1373, 537] on div "Voir tous les détails" at bounding box center [1341, 530] width 128 height 23
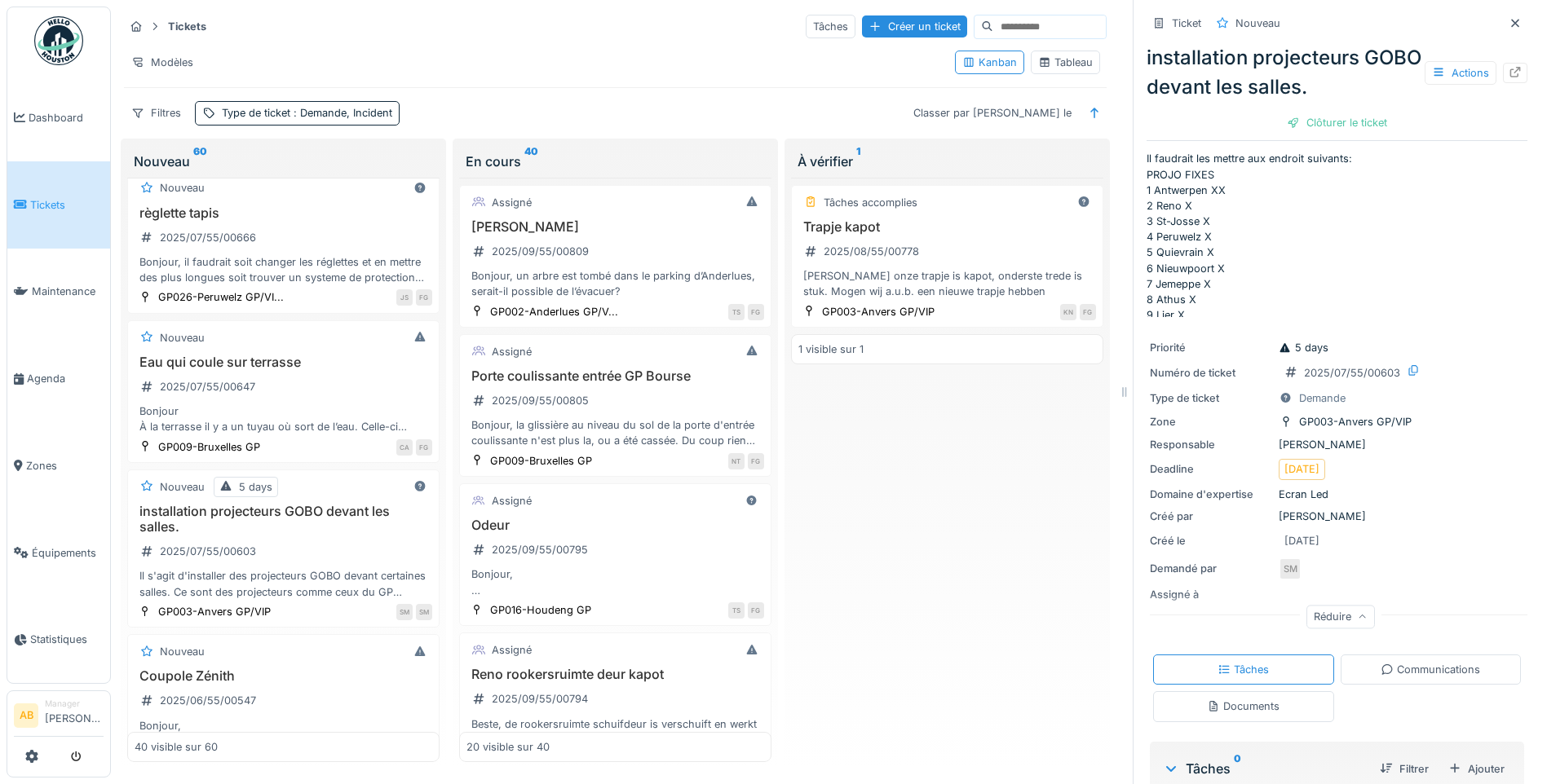
scroll to position [163, 0]
click at [86, 44] on link at bounding box center [59, 41] width 61 height 61
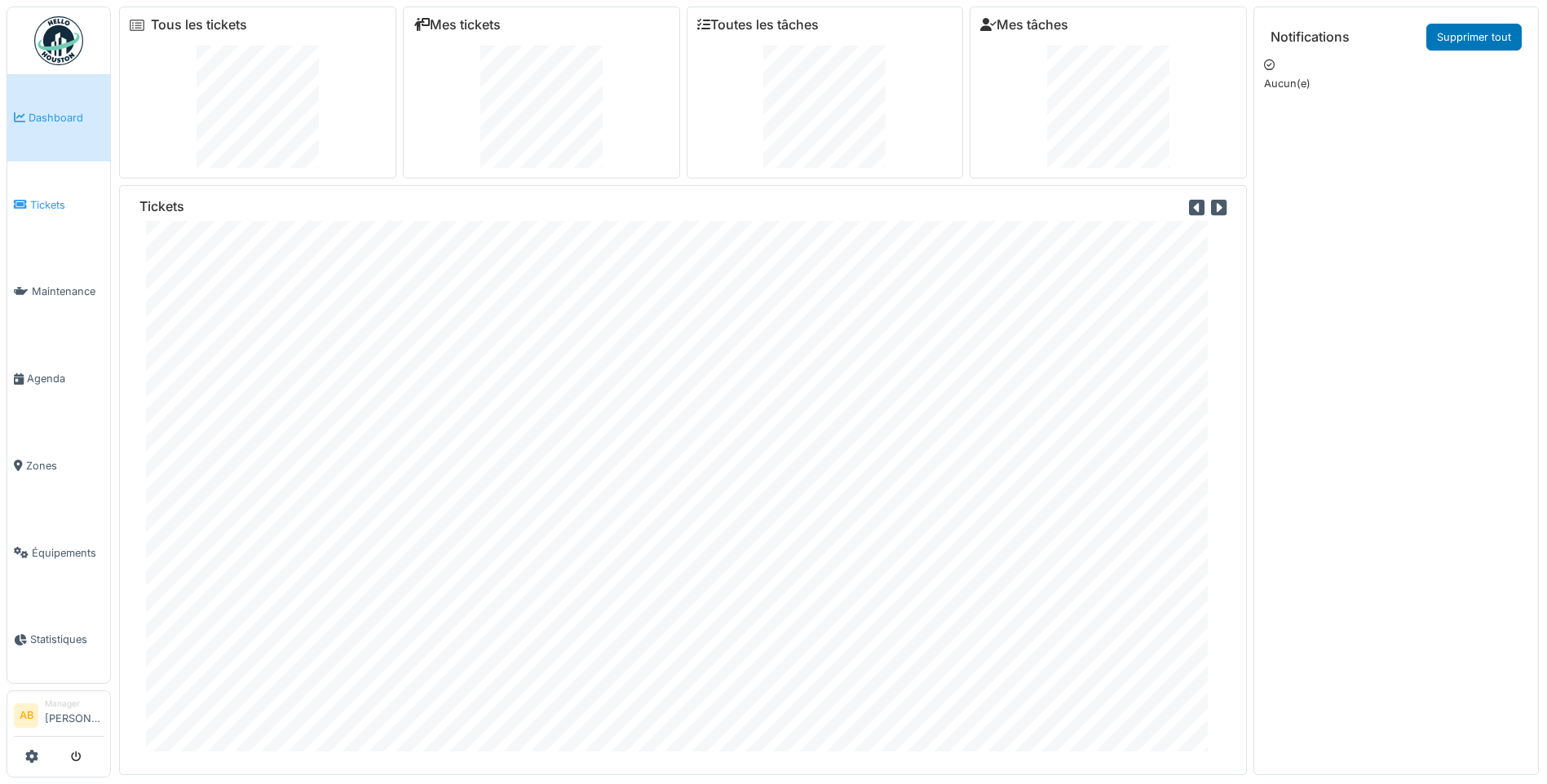
click at [16, 199] on icon at bounding box center [20, 204] width 13 height 12
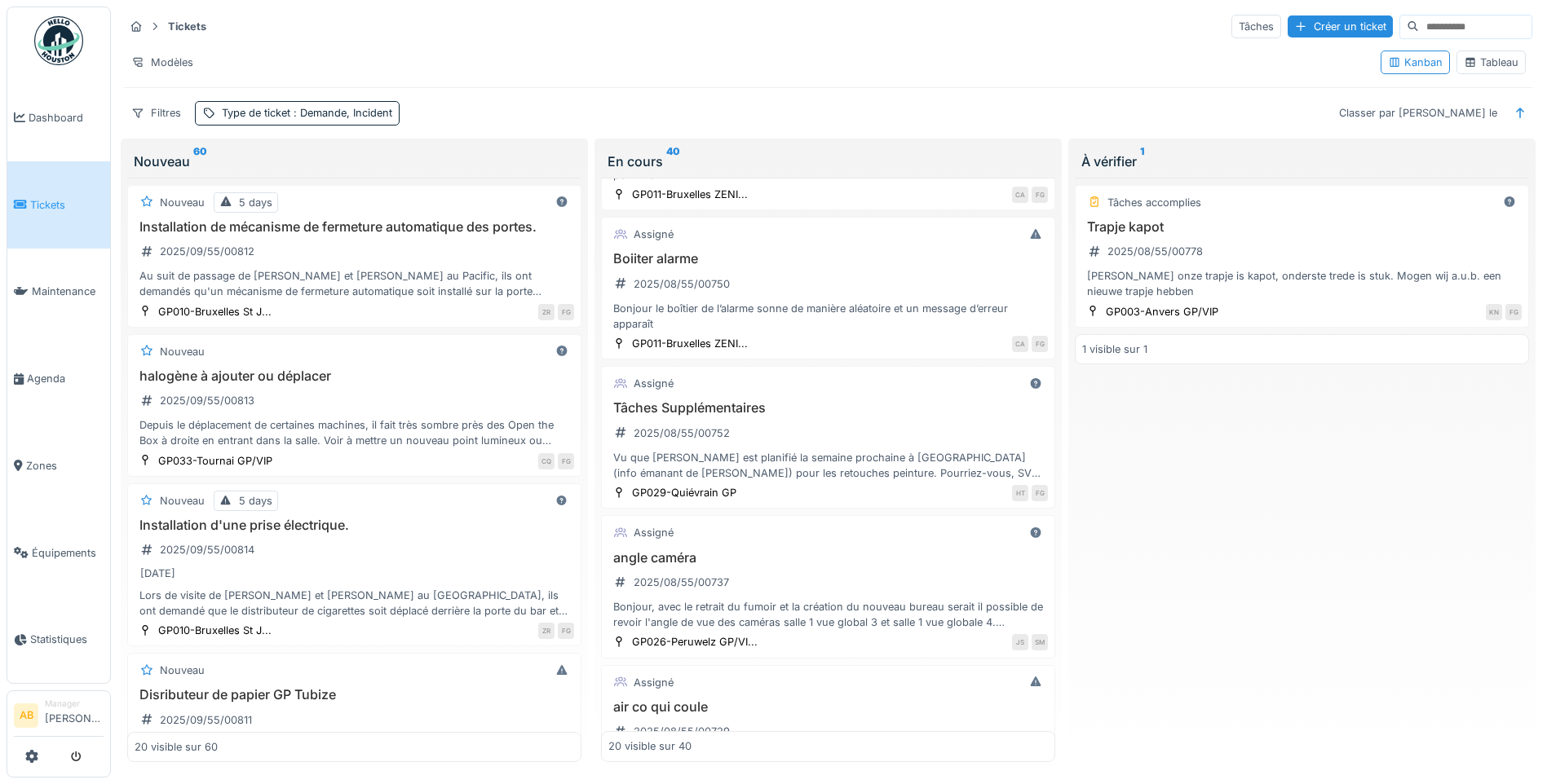
scroll to position [1713, 0]
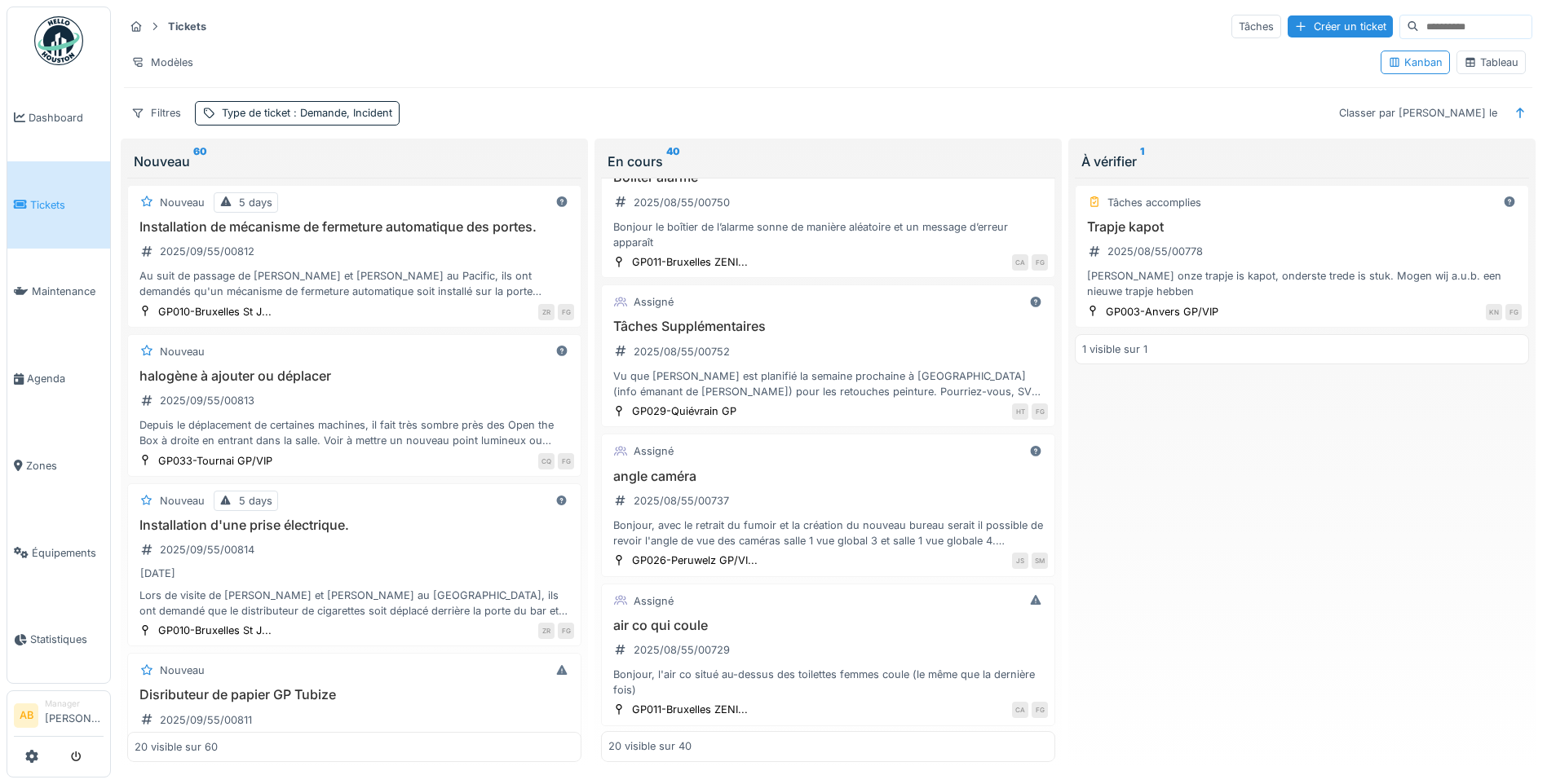
click at [53, 32] on img at bounding box center [59, 41] width 49 height 49
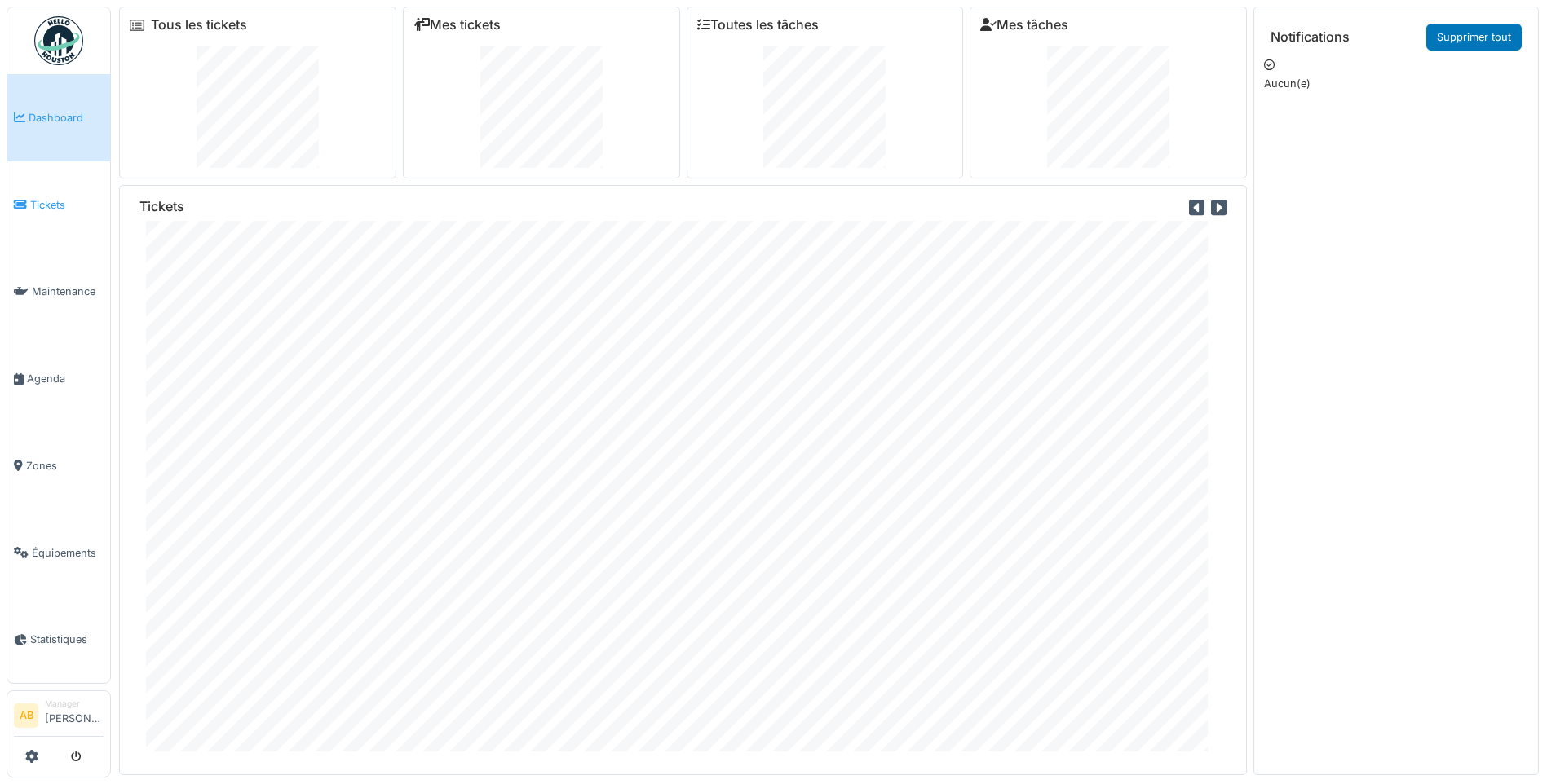
click at [36, 203] on span "Tickets" at bounding box center [66, 204] width 73 height 15
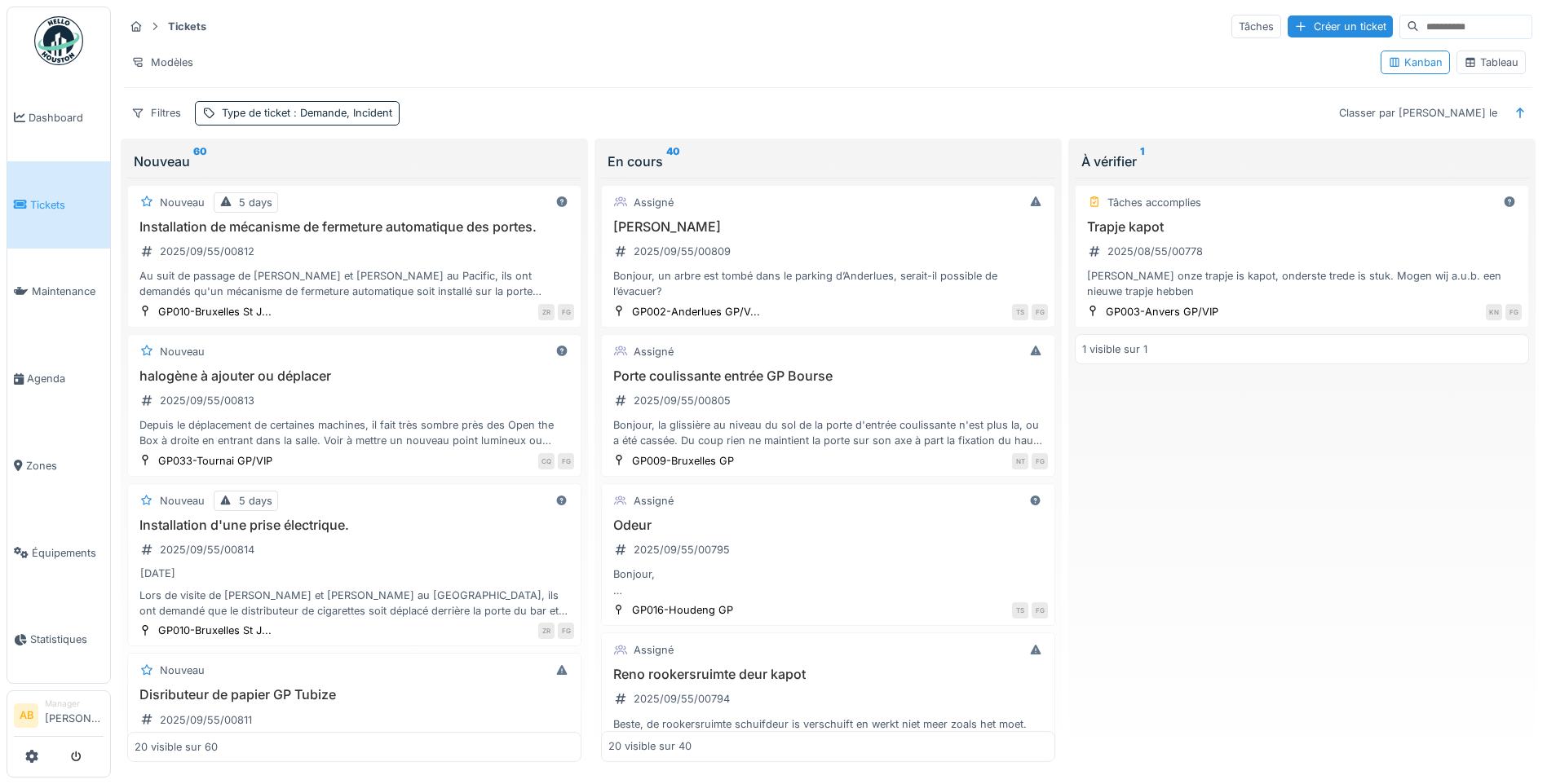
click at [54, 27] on img at bounding box center [59, 41] width 49 height 49
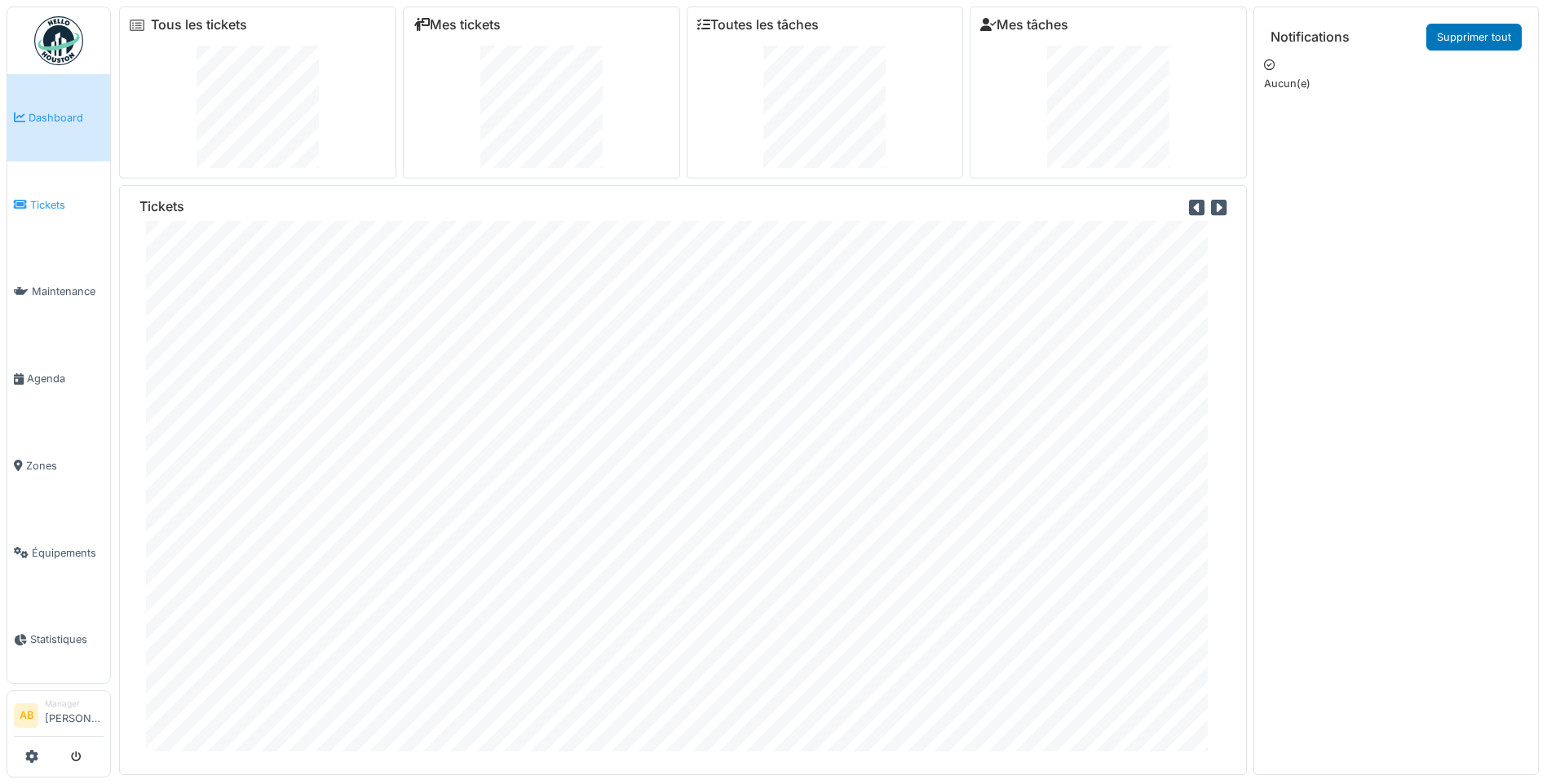
click at [40, 197] on span "Tickets" at bounding box center [66, 204] width 73 height 15
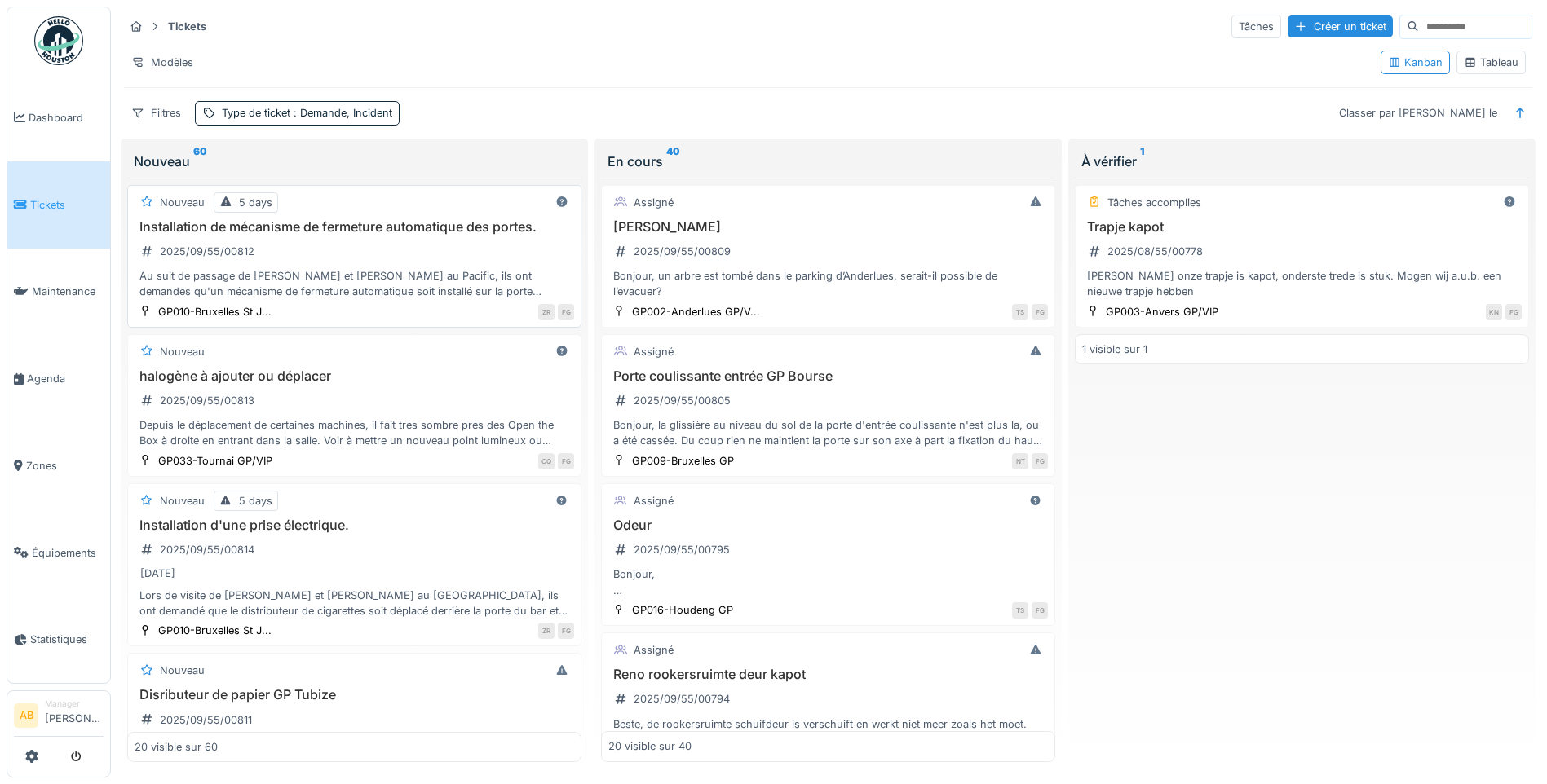
click at [434, 247] on div "Installation de mécanisme de fermeture automatique des portes. 2025/09/55/00812…" at bounding box center [354, 259] width 440 height 80
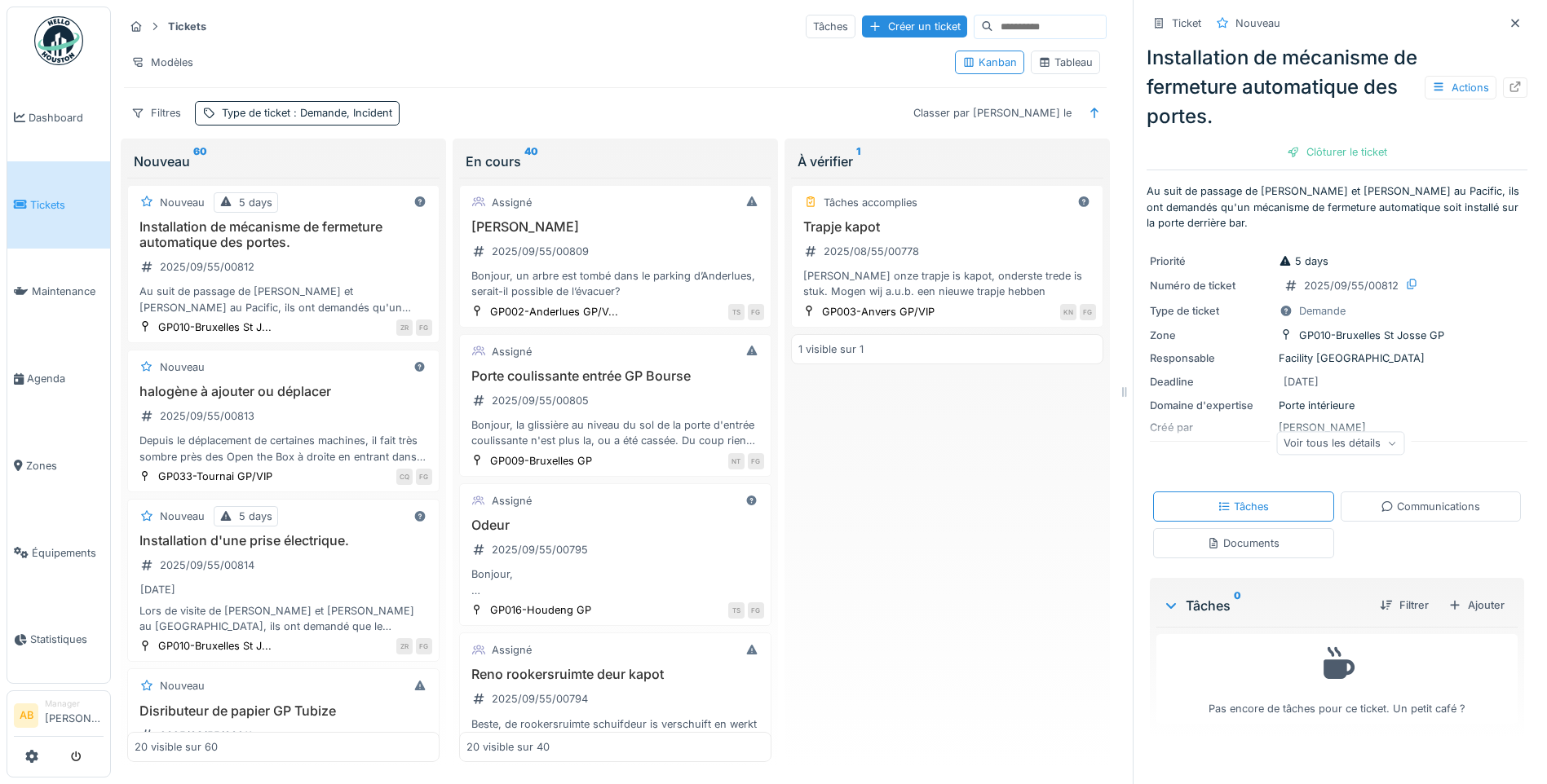
click at [1350, 448] on div "Voir tous les détails" at bounding box center [1341, 443] width 128 height 23
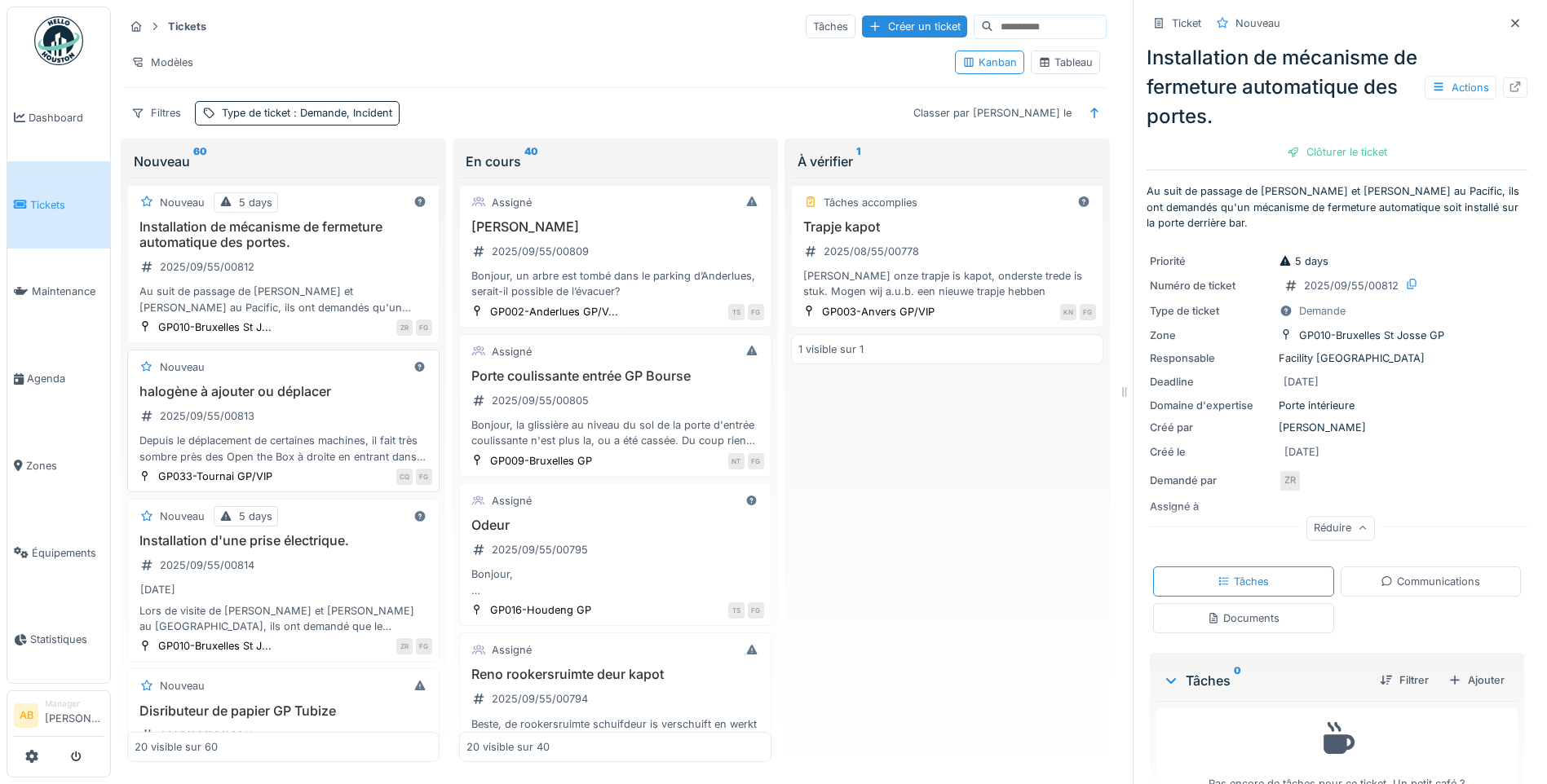
click at [298, 392] on h3 "halogène à ajouter ou déplacer" at bounding box center [283, 391] width 297 height 15
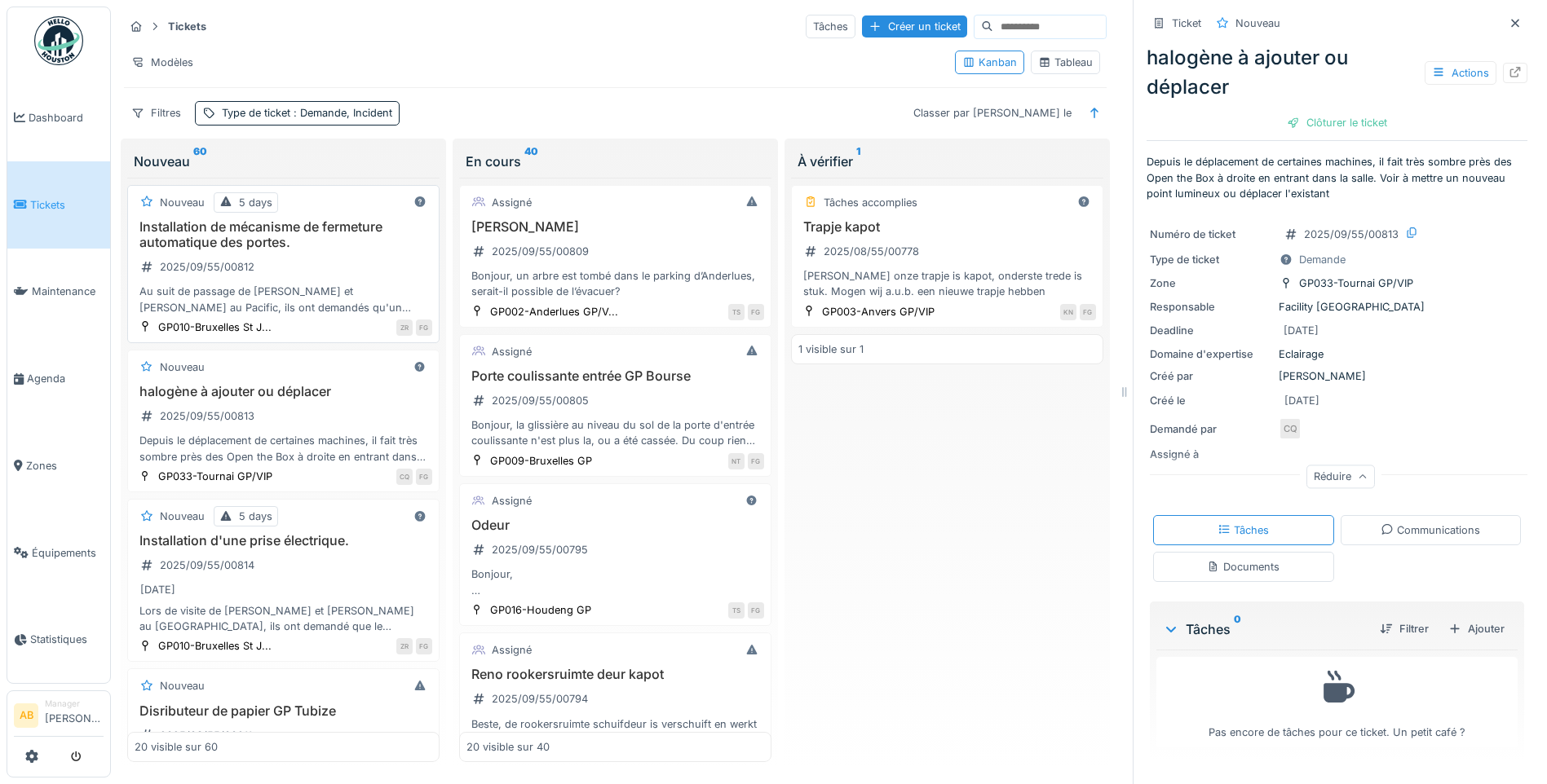
click at [280, 269] on div "Installation de mécanisme de fermeture automatique des portes. 2025/09/55/00812…" at bounding box center [283, 267] width 297 height 97
